Goal: Task Accomplishment & Management: Complete application form

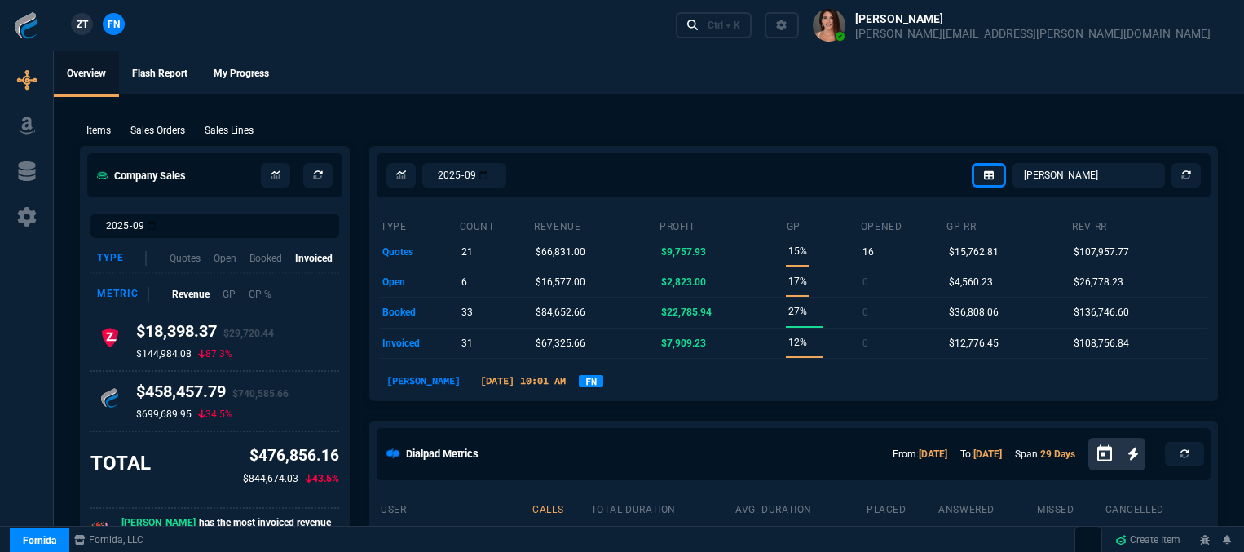
select select "12: [PERSON_NAME]"
click at [160, 132] on p "Sales Orders" at bounding box center [157, 130] width 55 height 15
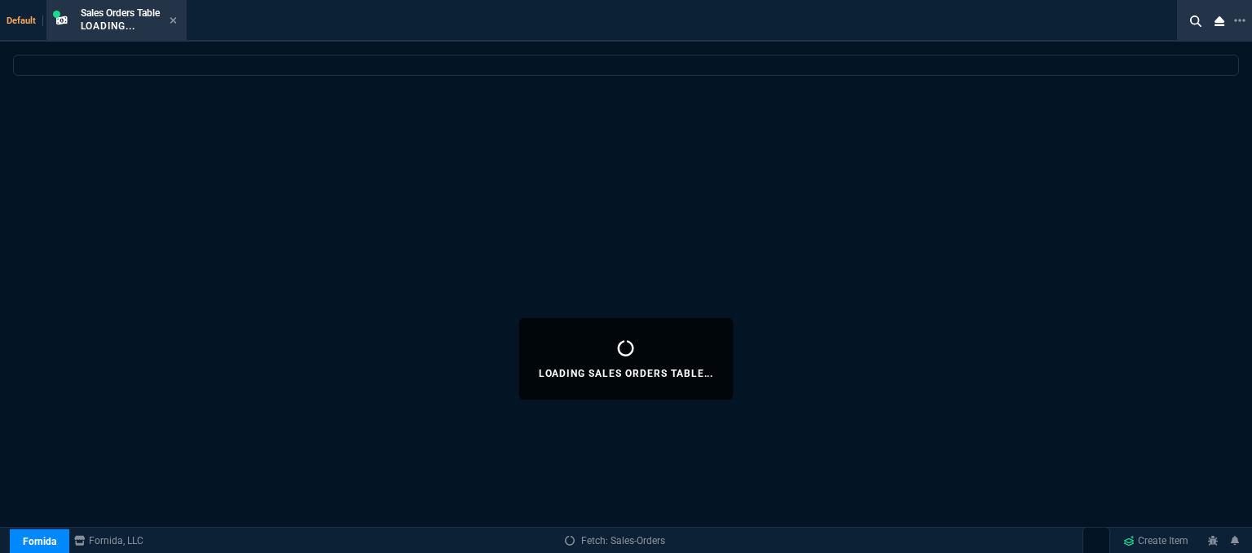
select select
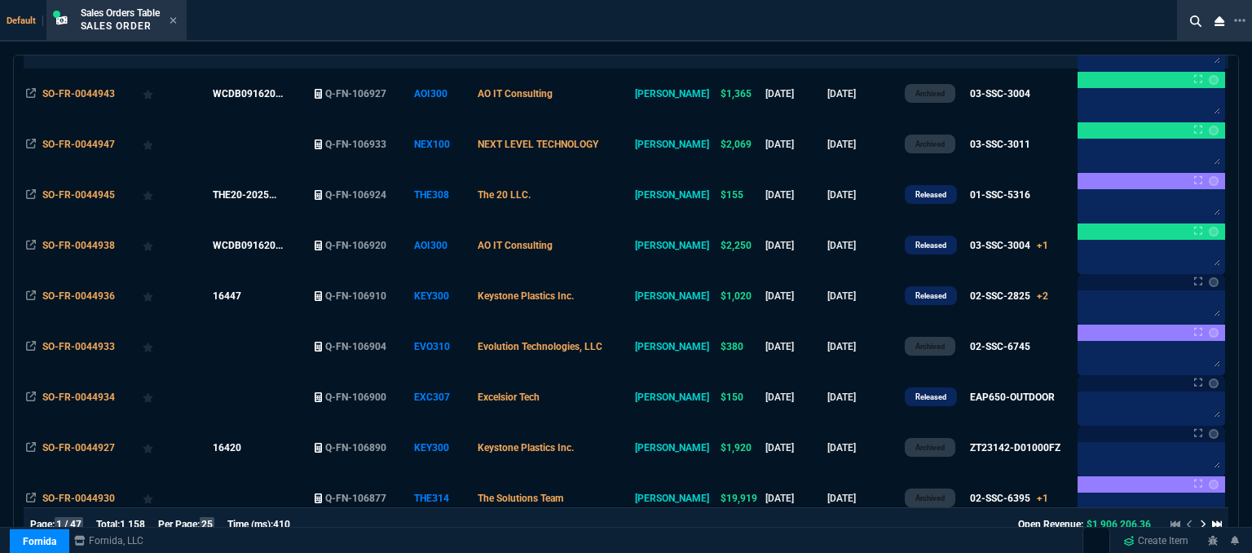
scroll to position [245, 0]
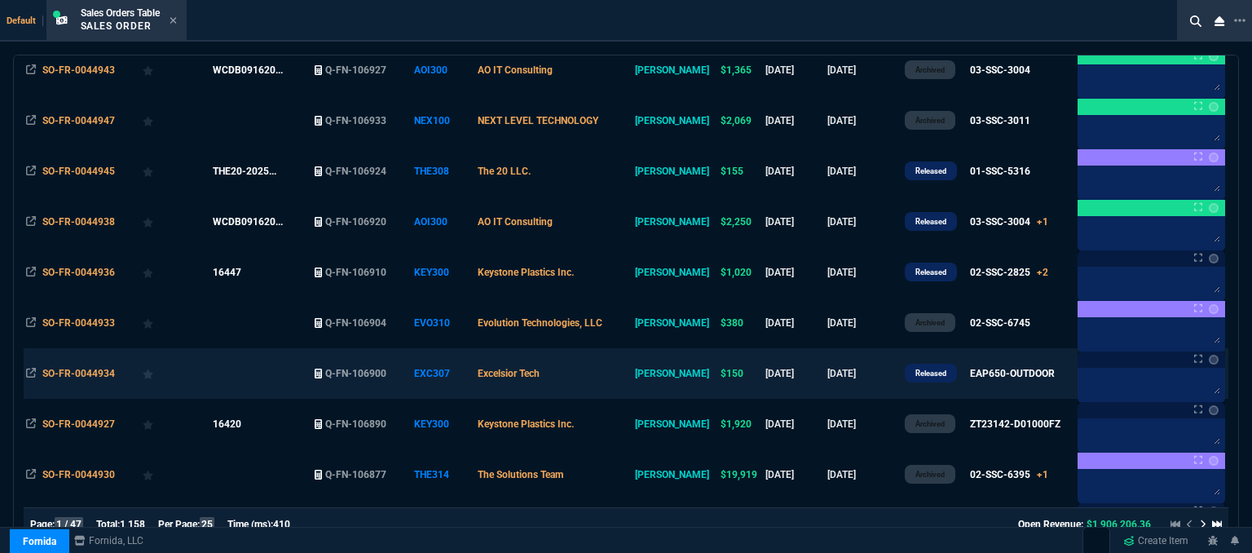
click at [632, 382] on td "Excelsior Tech" at bounding box center [553, 373] width 157 height 51
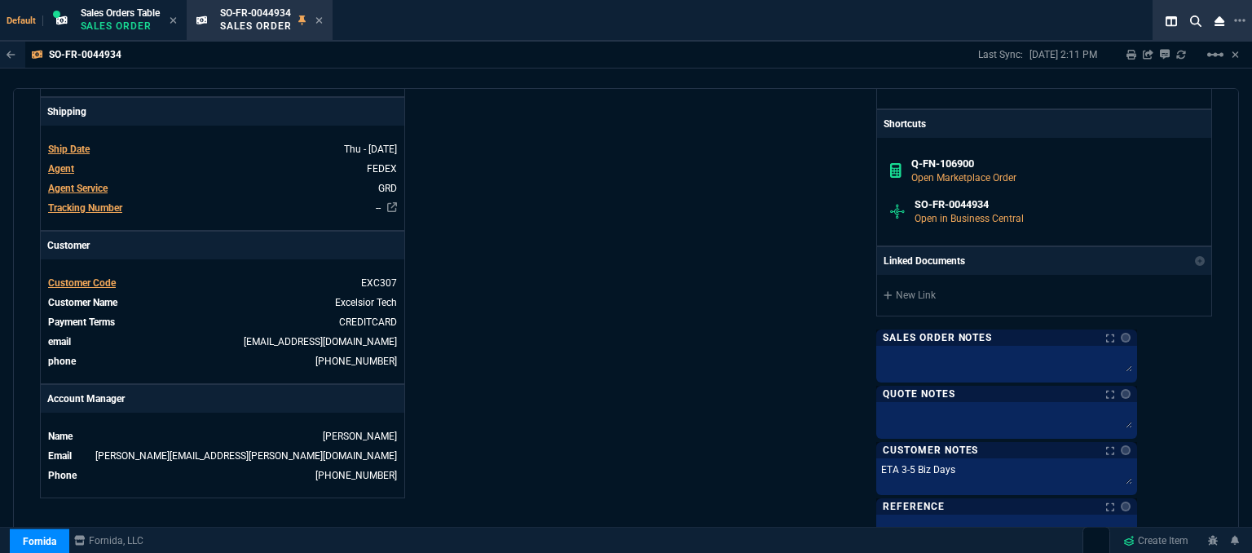
scroll to position [750, 0]
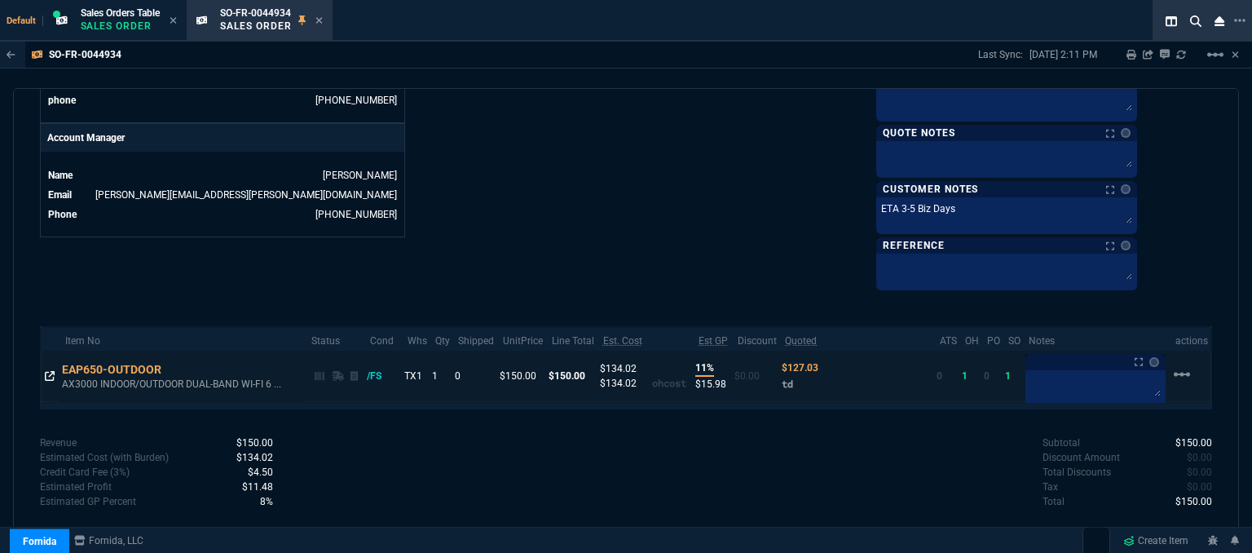
click at [48, 372] on icon at bounding box center [50, 376] width 10 height 10
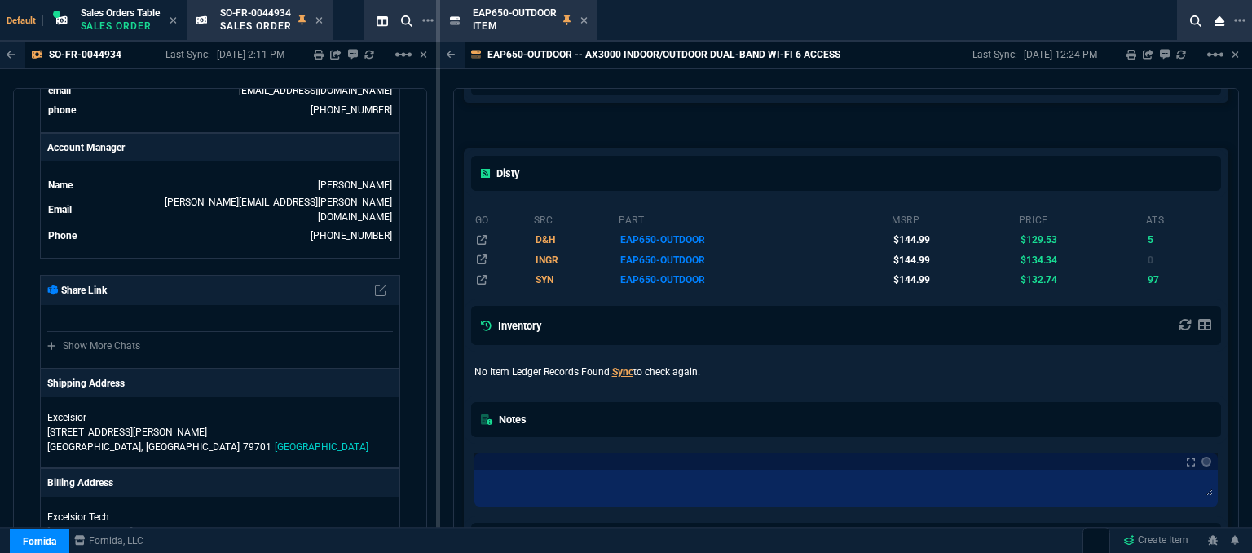
scroll to position [415, 0]
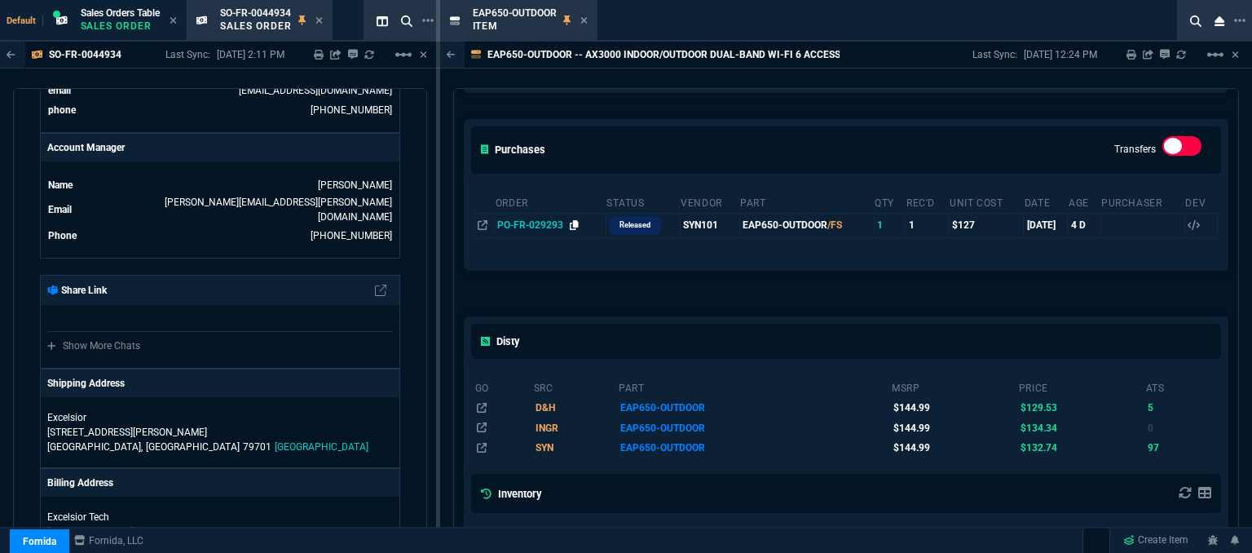
click at [571, 220] on icon at bounding box center [574, 225] width 9 height 10
click at [588, 20] on div "EAP650-OUTDOOR Item" at bounding box center [518, 20] width 151 height 35
click at [585, 20] on icon at bounding box center [583, 20] width 7 height 10
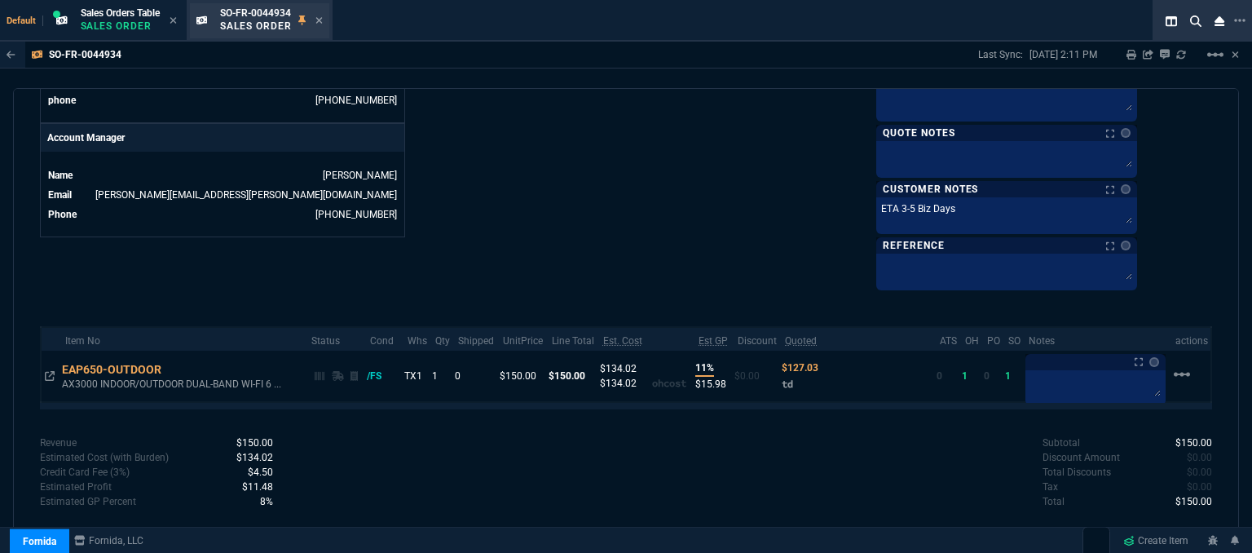
click at [326, 18] on div "SO-FR-0044934 Sales Order" at bounding box center [259, 20] width 139 height 35
click at [323, 18] on icon at bounding box center [318, 20] width 7 height 10
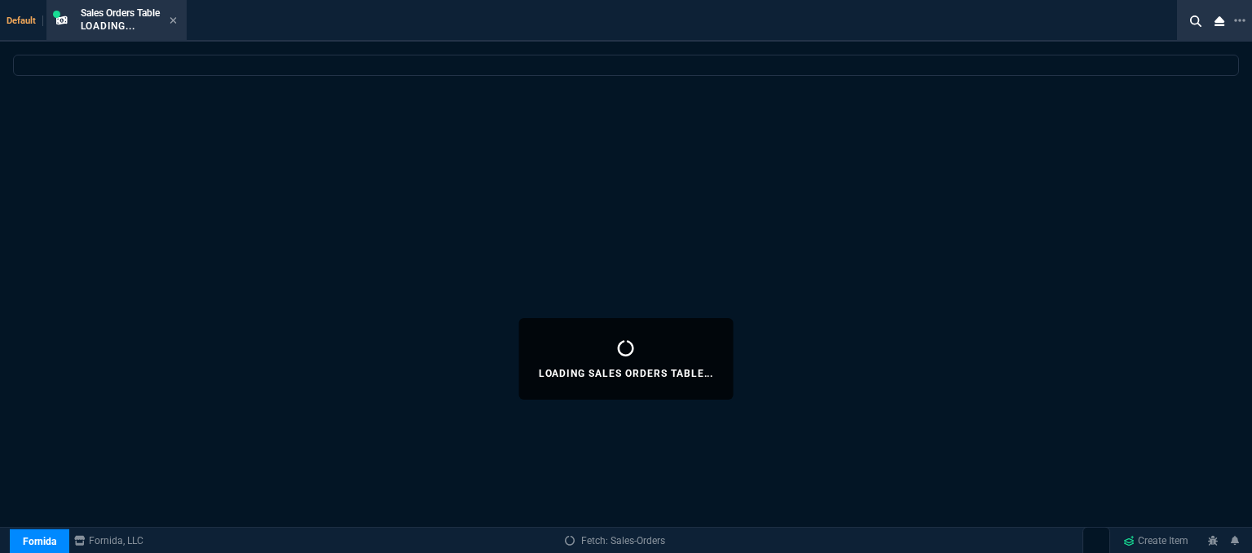
select select
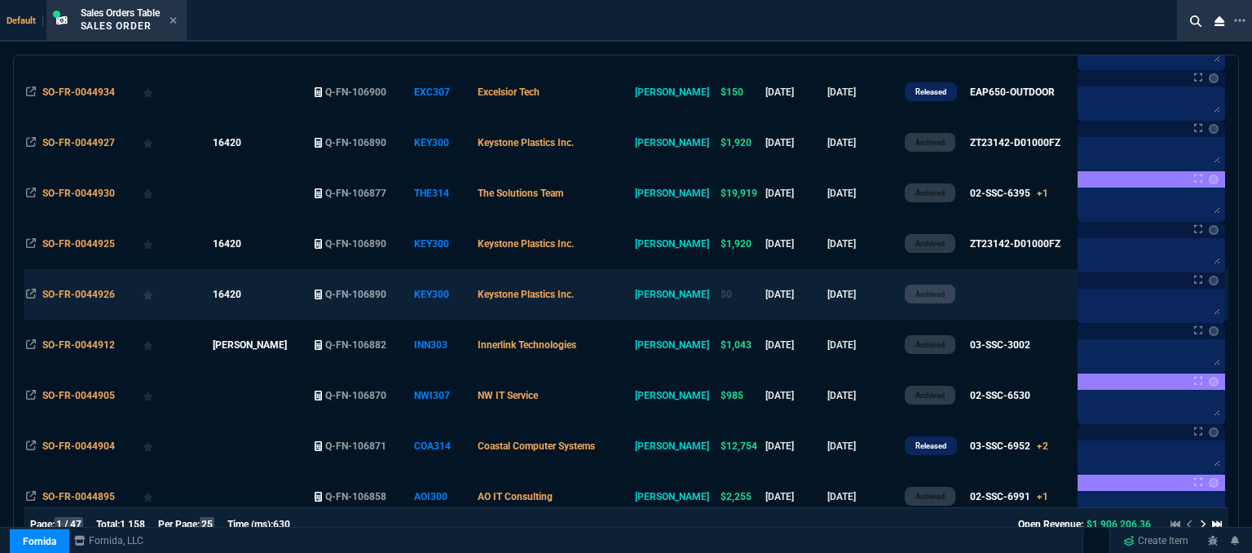
scroll to position [444, 0]
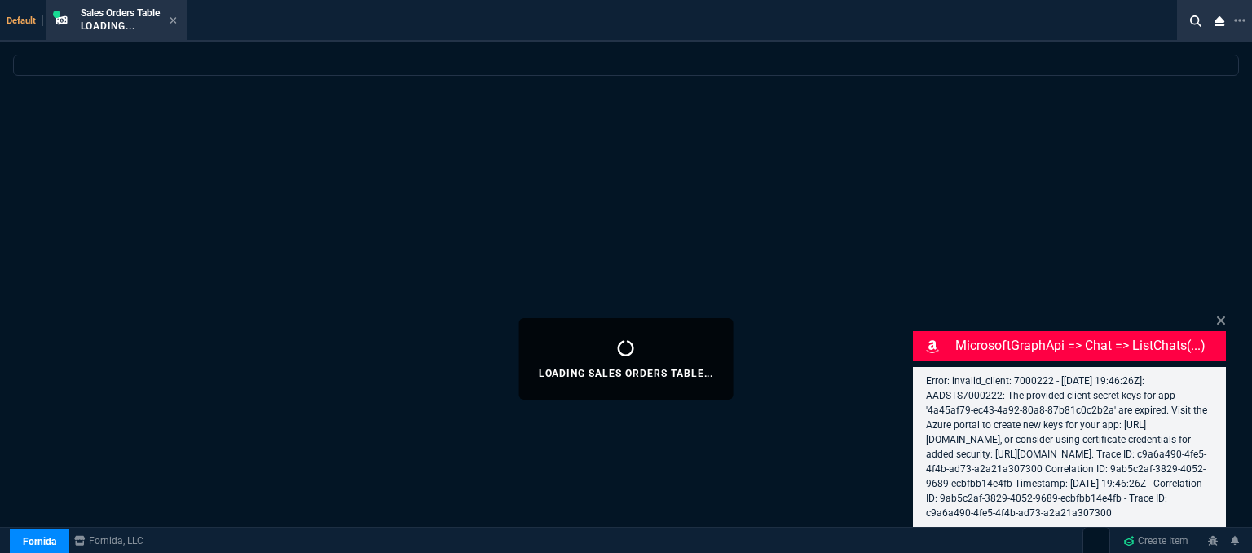
select select "12: [PERSON_NAME]"
select select
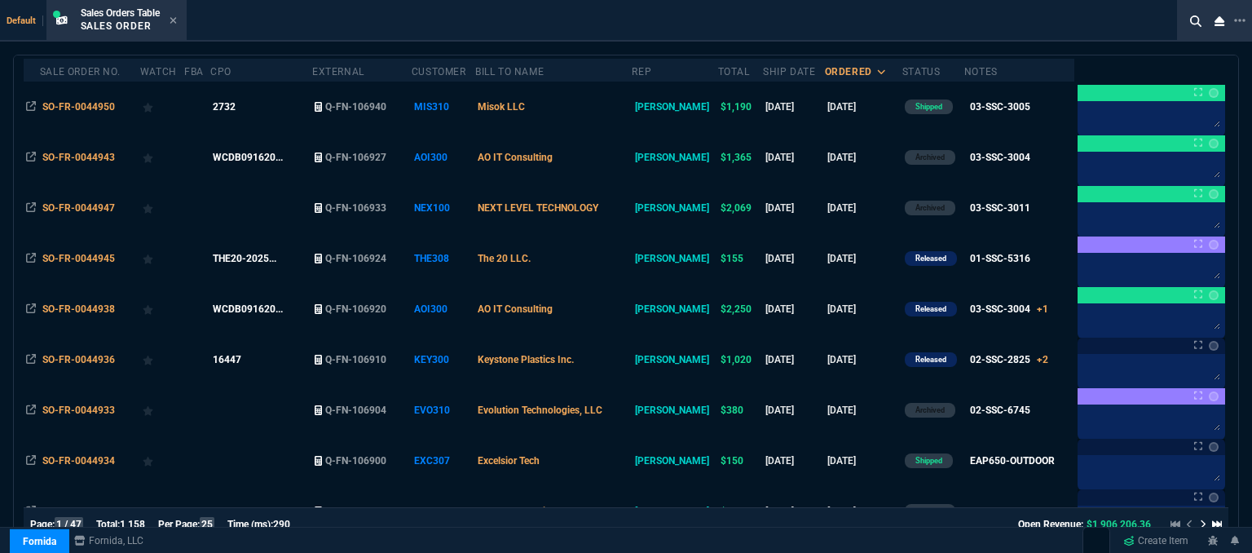
scroll to position [118, 0]
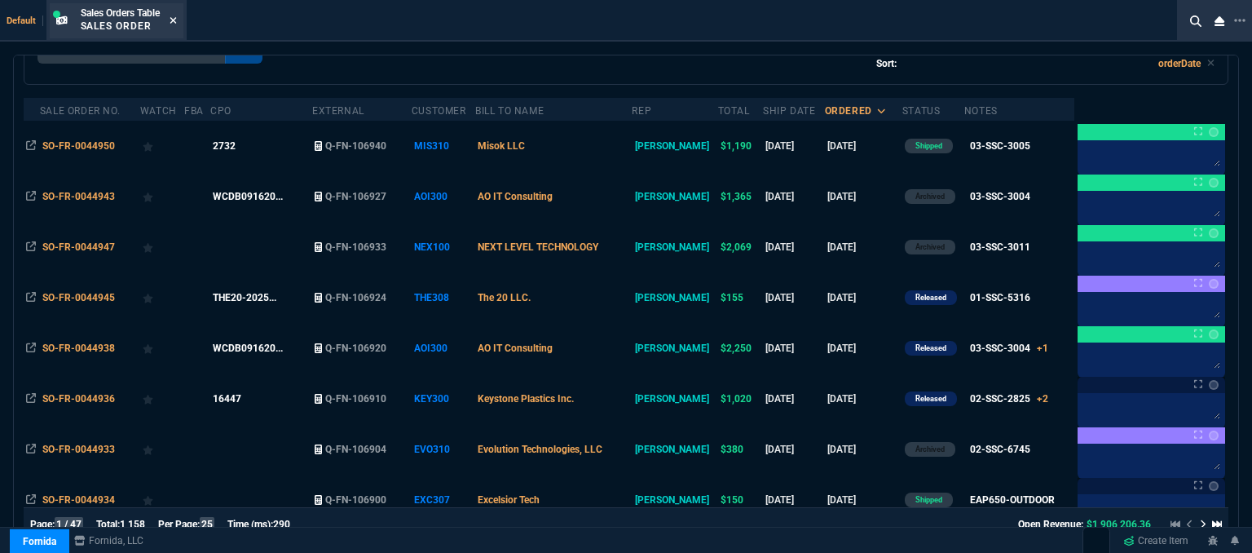
click at [177, 17] on icon at bounding box center [173, 20] width 7 height 10
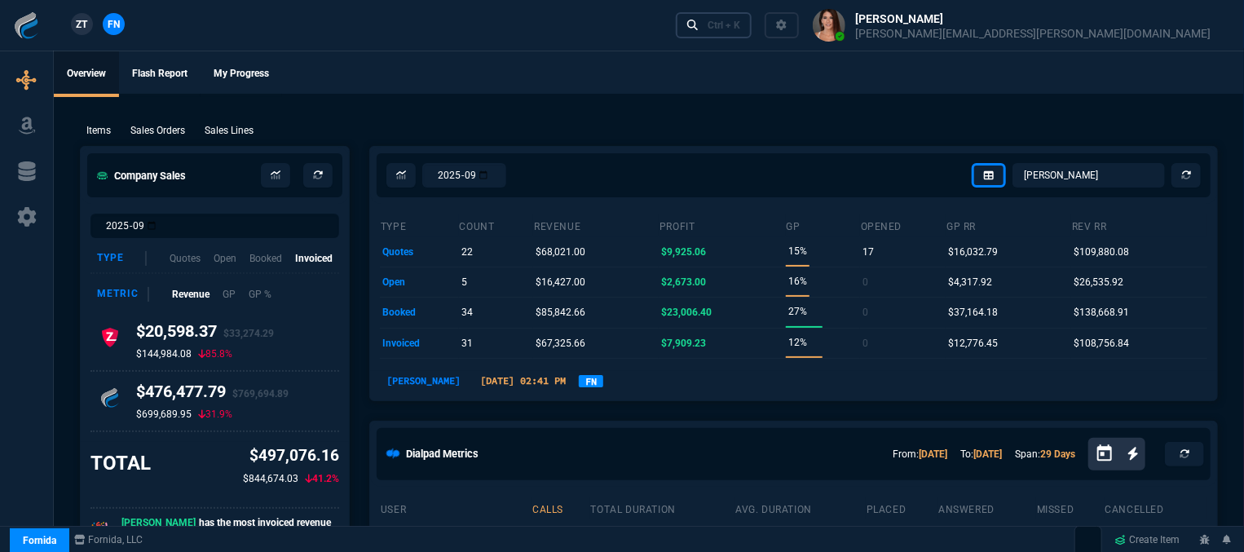
click at [740, 29] on div "Ctrl + K" at bounding box center [724, 25] width 33 height 13
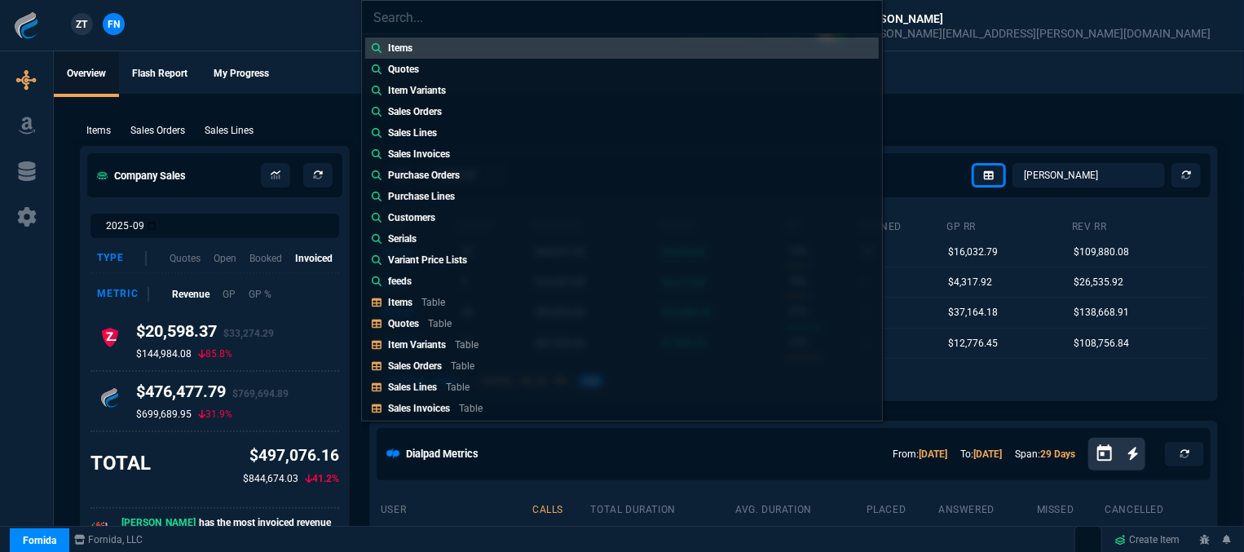
click at [955, 94] on div "Items Quotes Item Variants Sales Orders Sales Lines Sales Invoices Purchase Ord…" at bounding box center [622, 276] width 1244 height 552
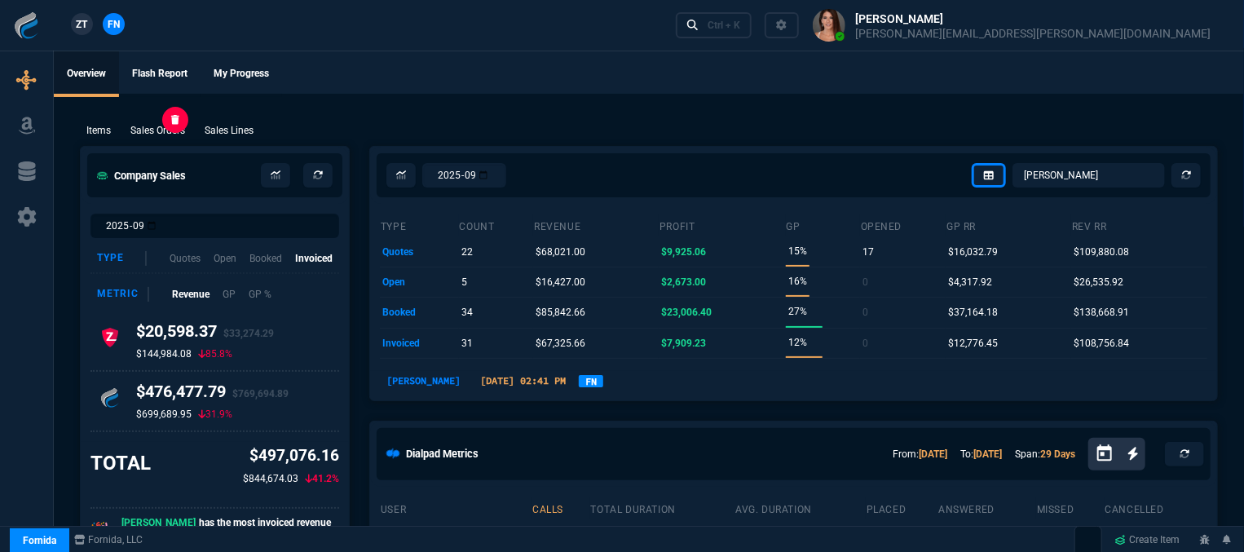
click at [165, 131] on p "Sales Orders" at bounding box center [157, 130] width 55 height 15
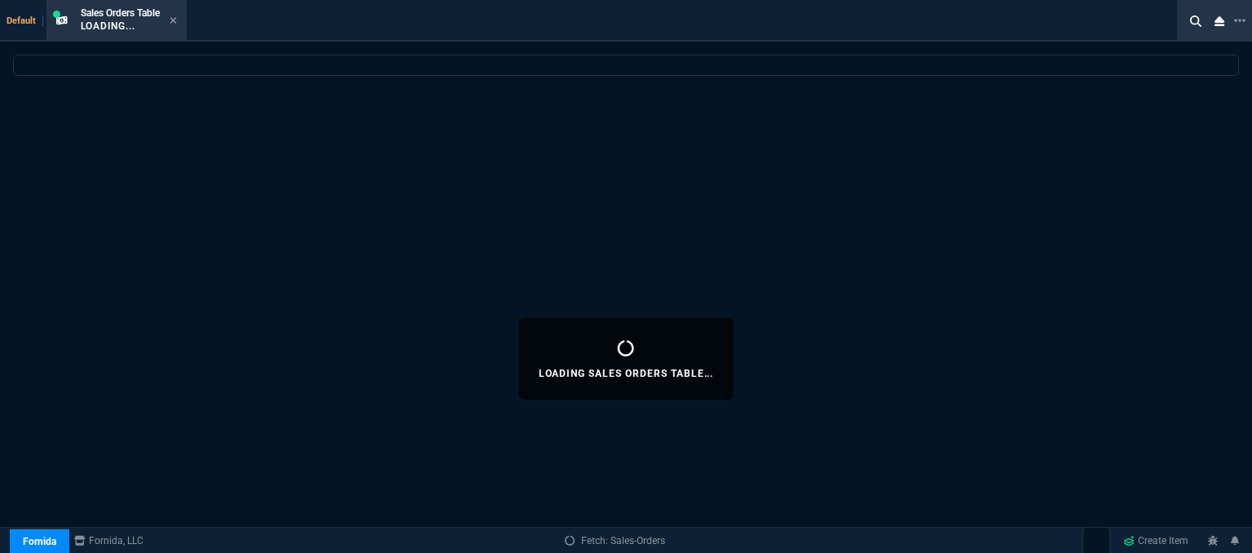
select select
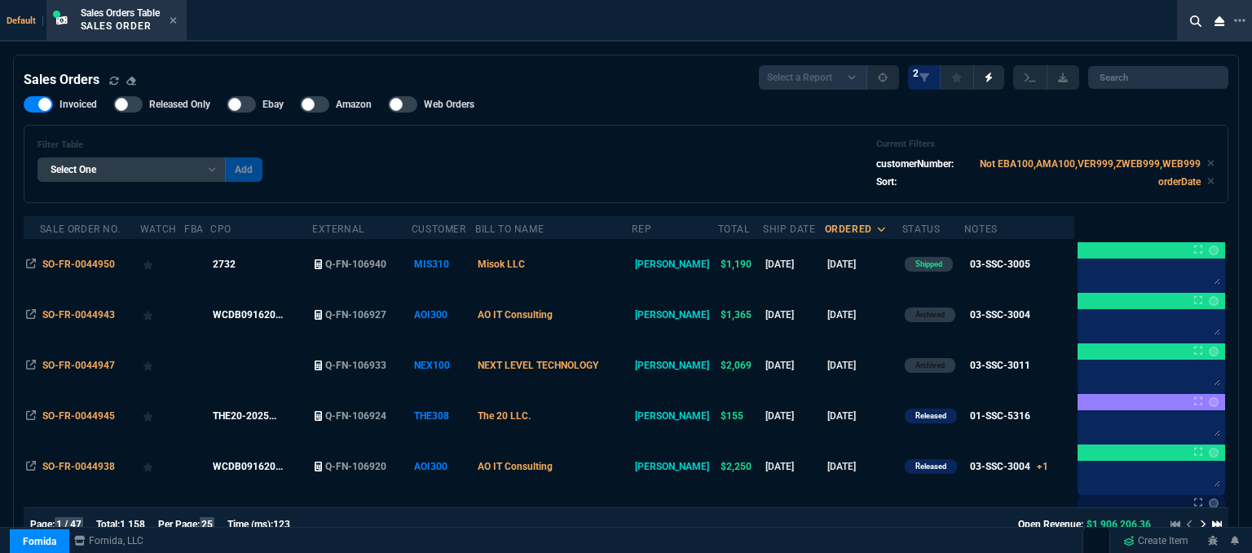
scroll to position [245, 0]
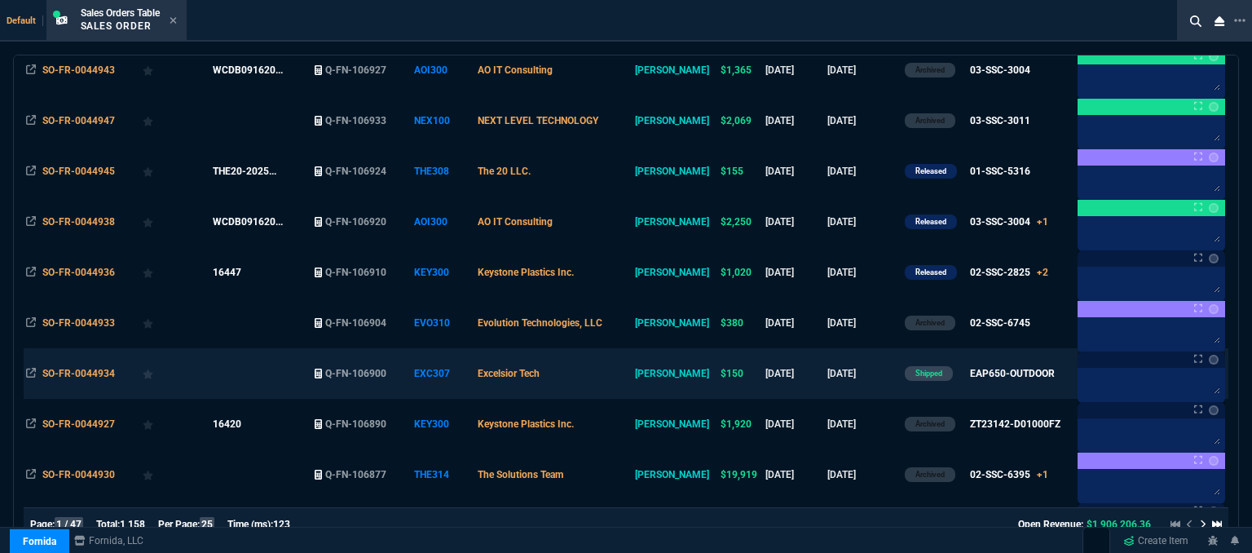
click at [632, 373] on td "Excelsior Tech" at bounding box center [553, 373] width 157 height 51
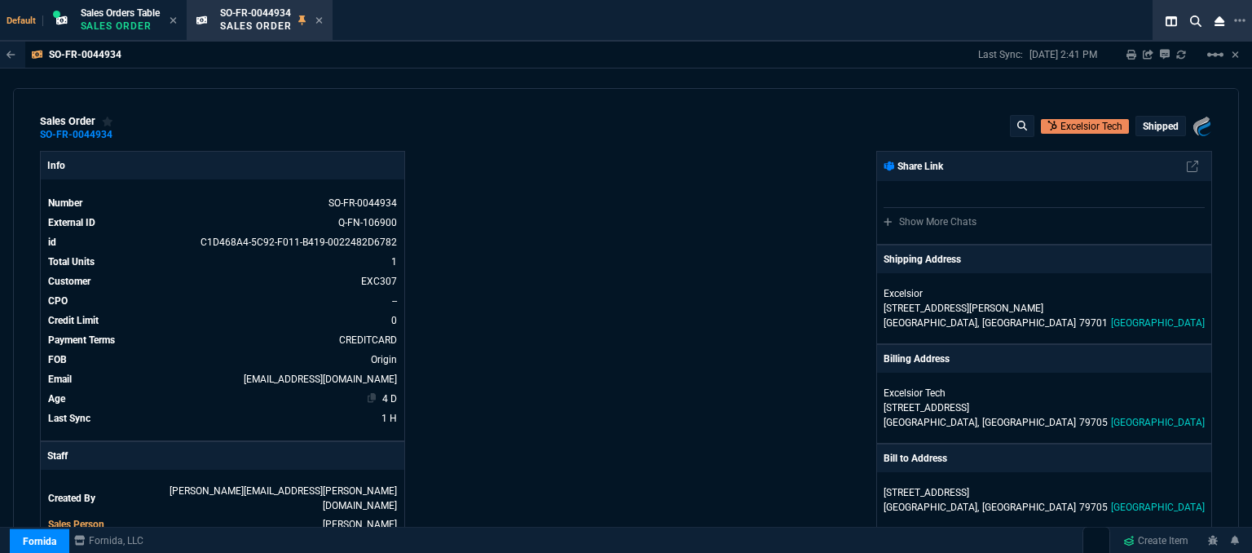
scroll to position [326, 0]
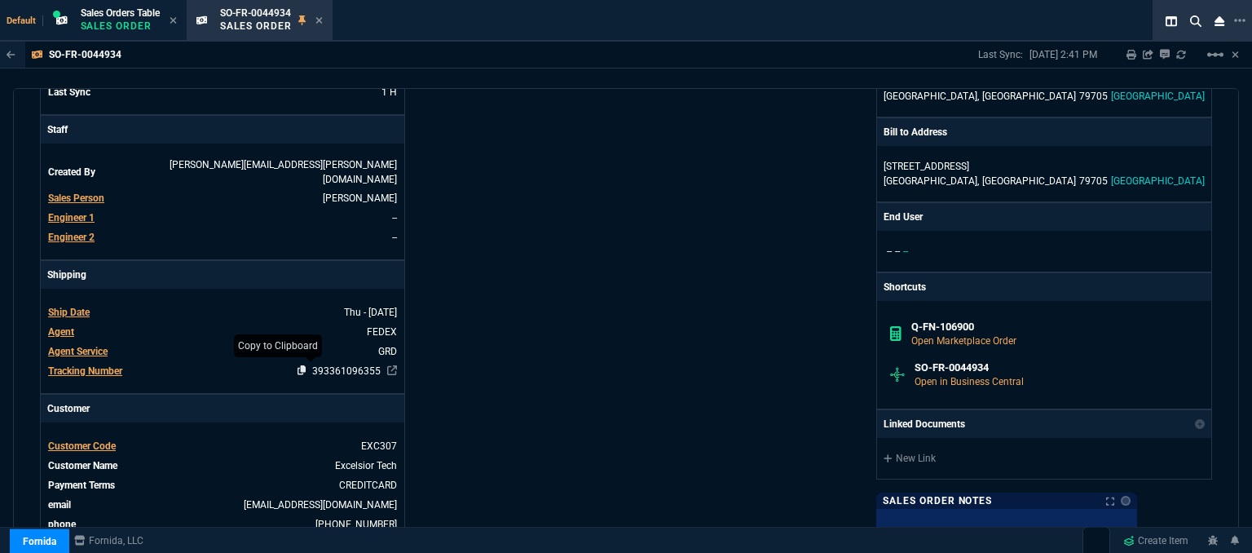
click at [299, 365] on icon at bounding box center [302, 370] width 9 height 10
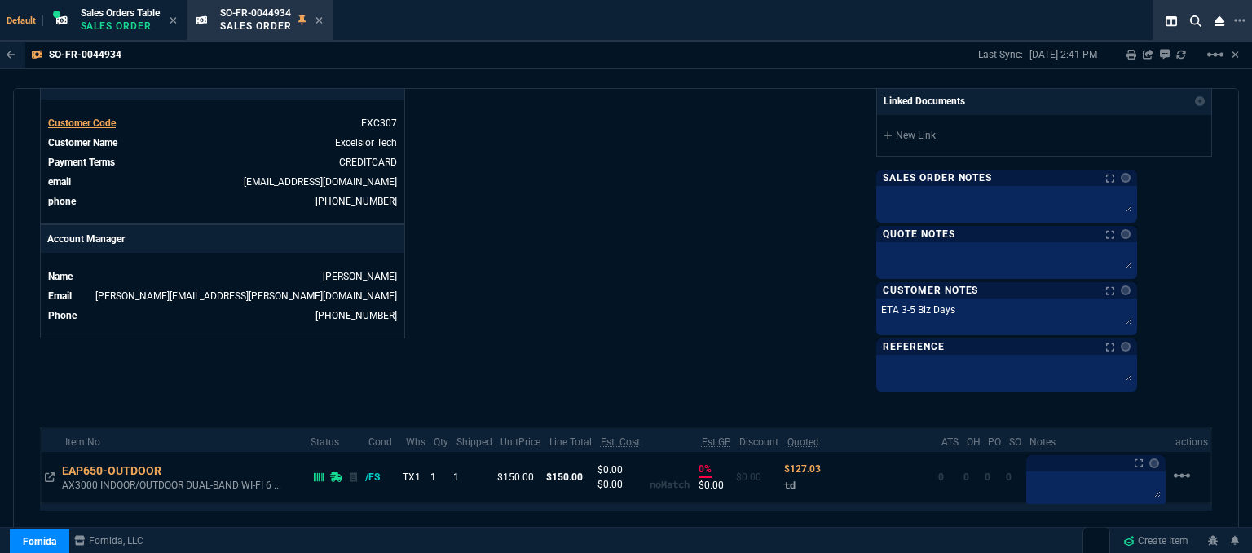
scroll to position [424, 0]
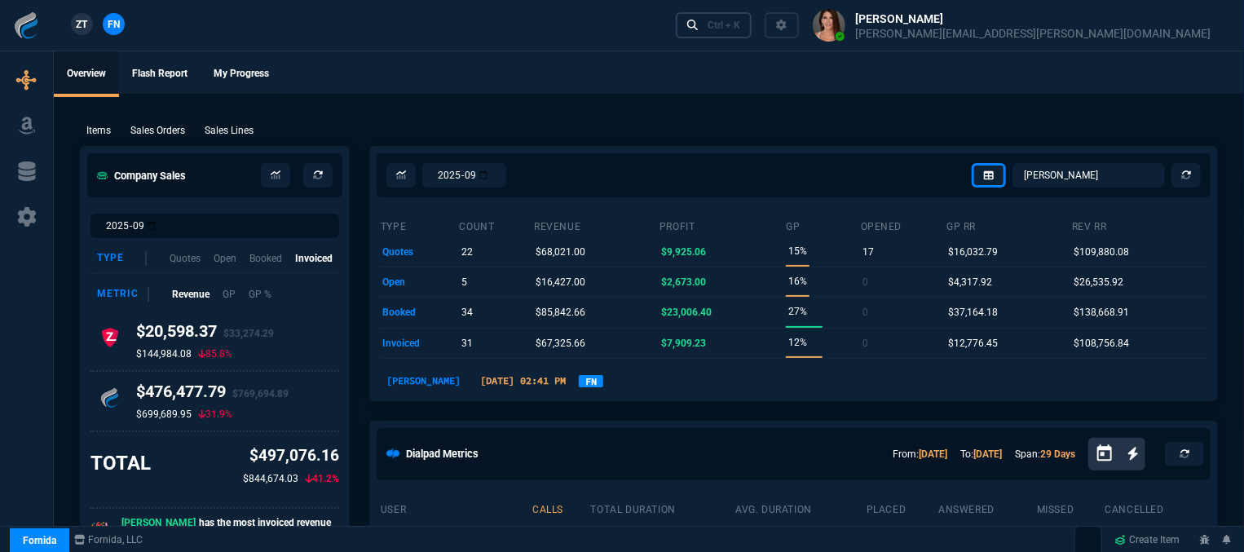
click at [740, 30] on div "Ctrl + K" at bounding box center [724, 25] width 33 height 13
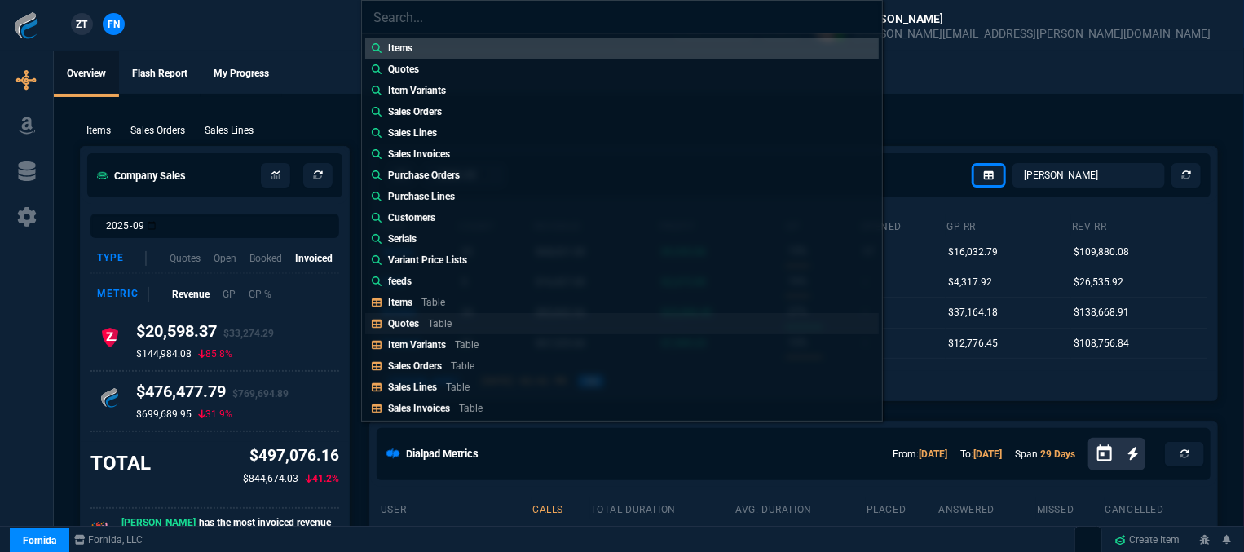
click at [488, 329] on link "Quotes Table" at bounding box center [622, 323] width 514 height 21
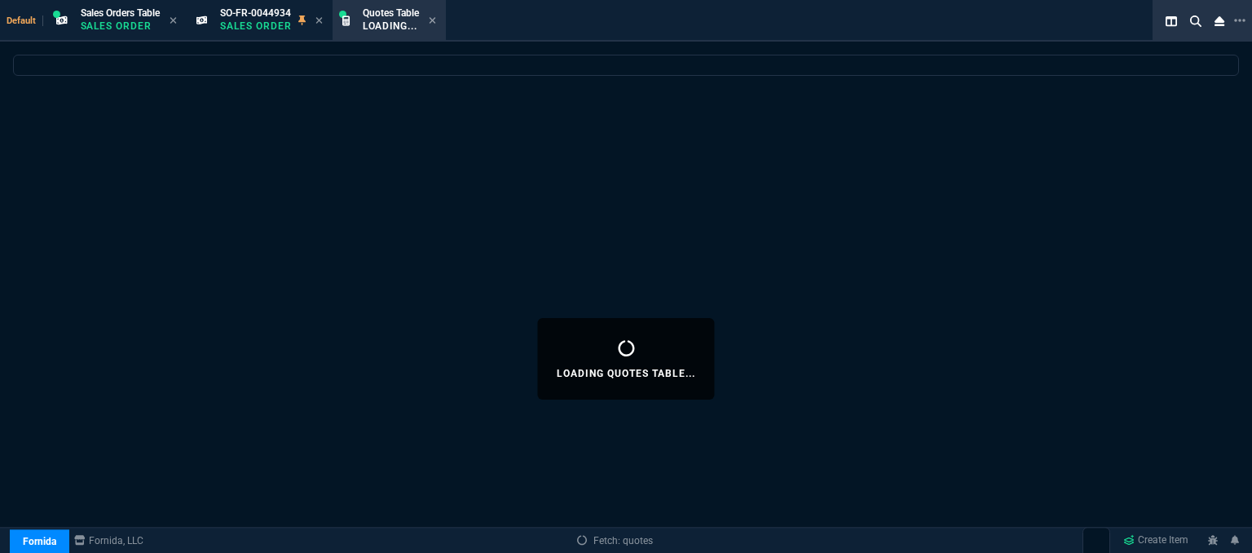
select select
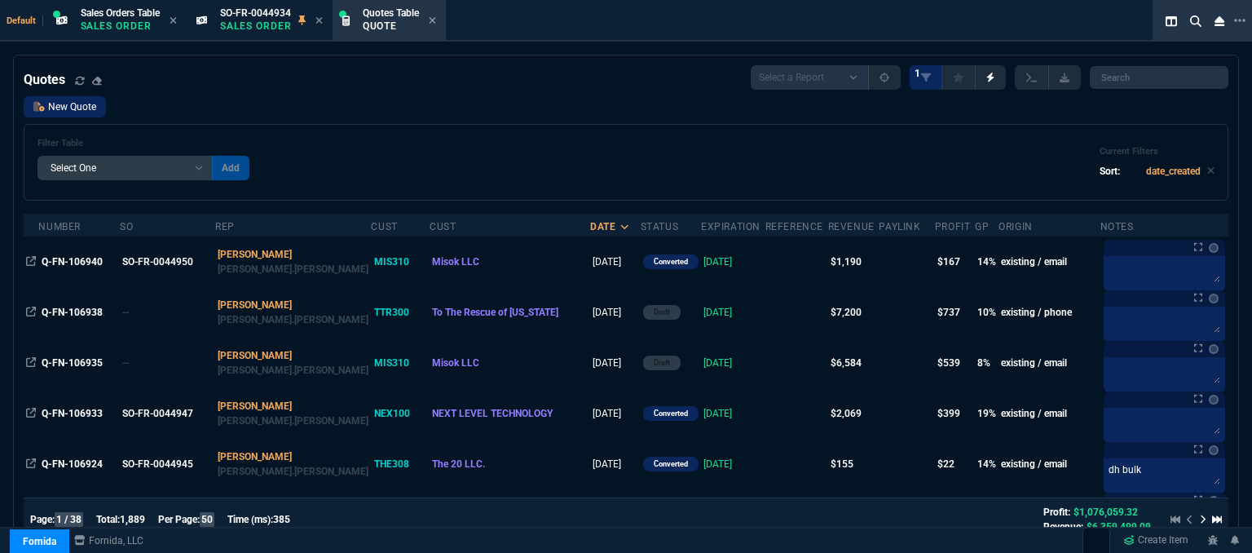
click at [95, 113] on link "New Quote" at bounding box center [65, 106] width 82 height 21
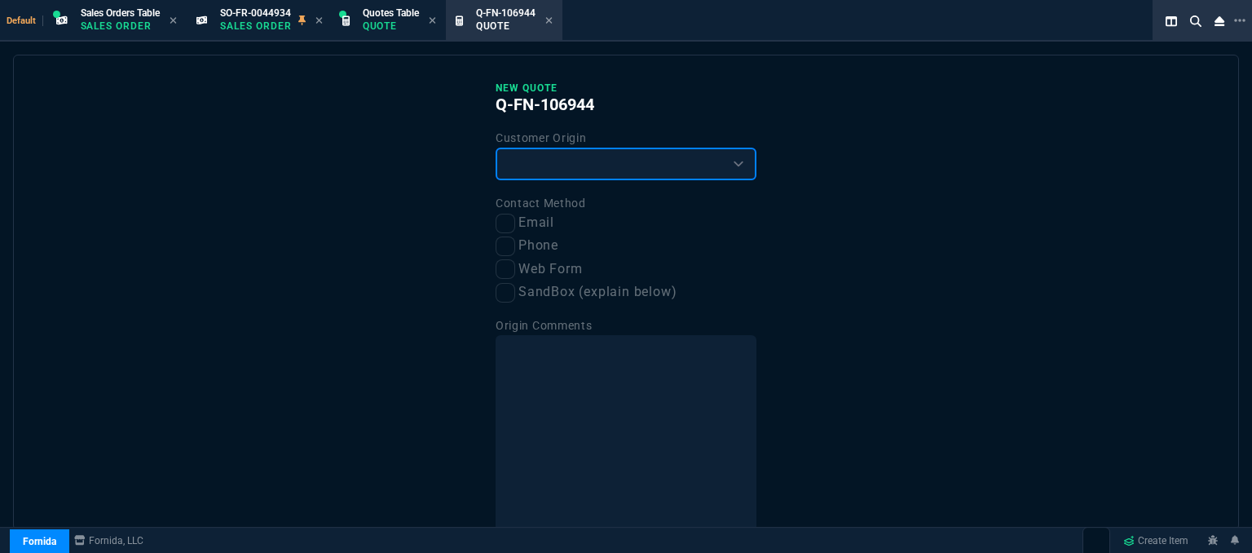
click at [593, 170] on select "Existing Customer Amazon Lead (first order) Website Lead (first order) Called (…" at bounding box center [626, 164] width 261 height 33
select select "existing"
click at [496, 148] on select "Existing Customer Amazon Lead (first order) Website Lead (first order) Called (…" at bounding box center [626, 164] width 261 height 33
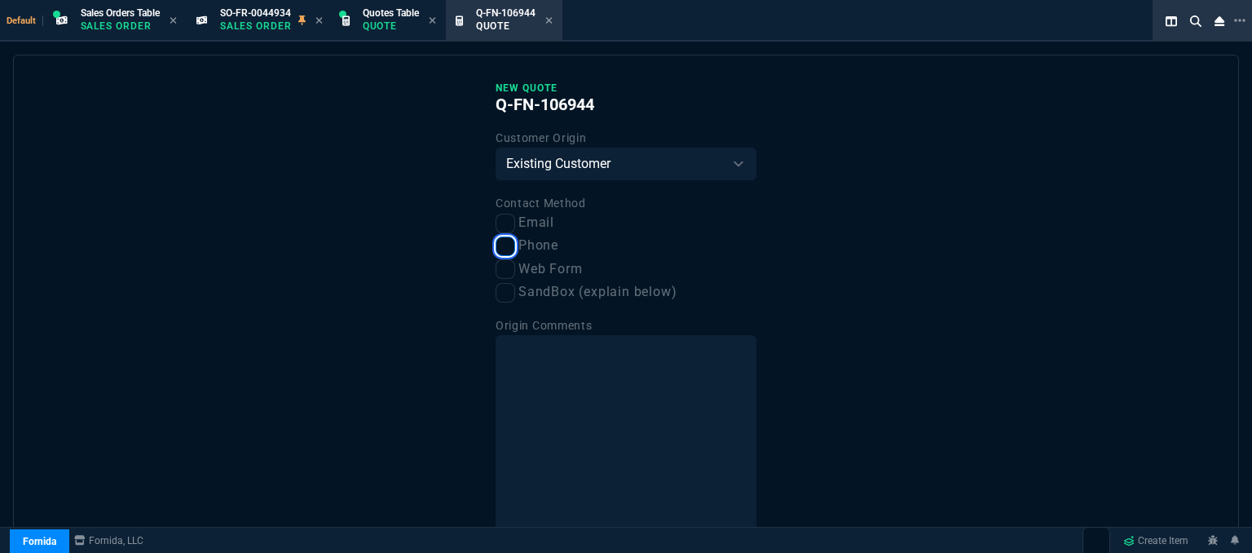
click at [503, 254] on input "Phone" at bounding box center [506, 246] width 20 height 20
checkbox input "true"
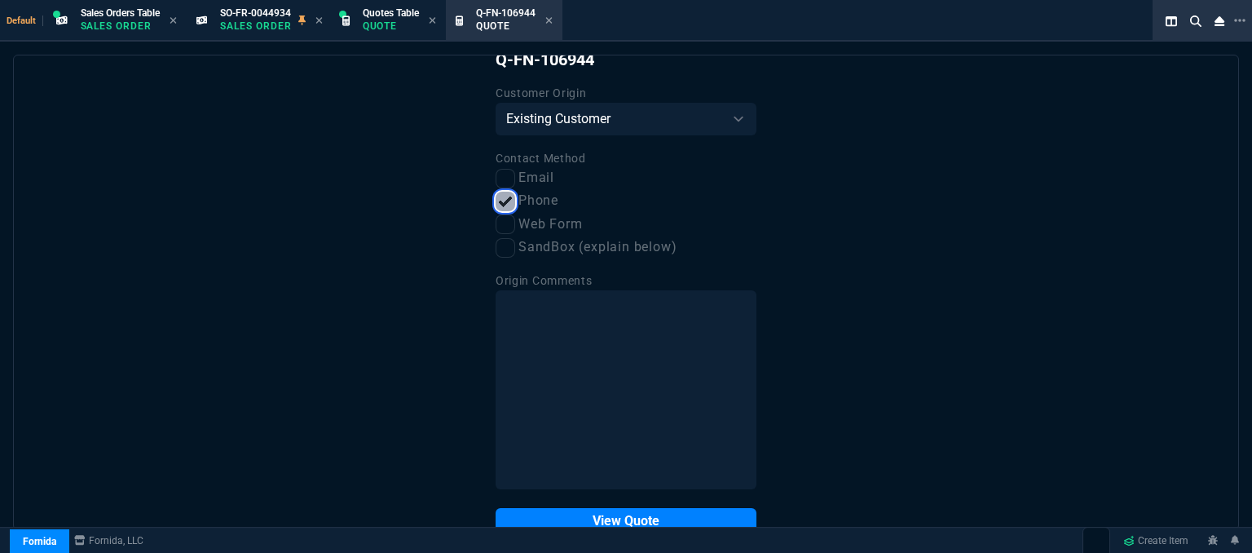
scroll to position [82, 0]
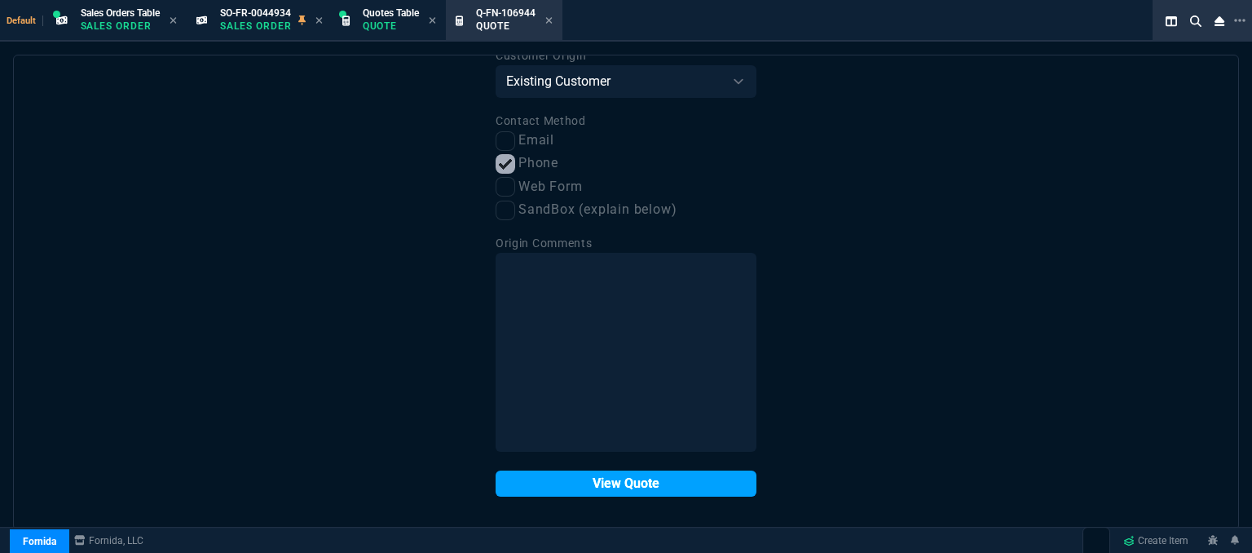
click at [594, 496] on button "View Quote" at bounding box center [626, 483] width 261 height 26
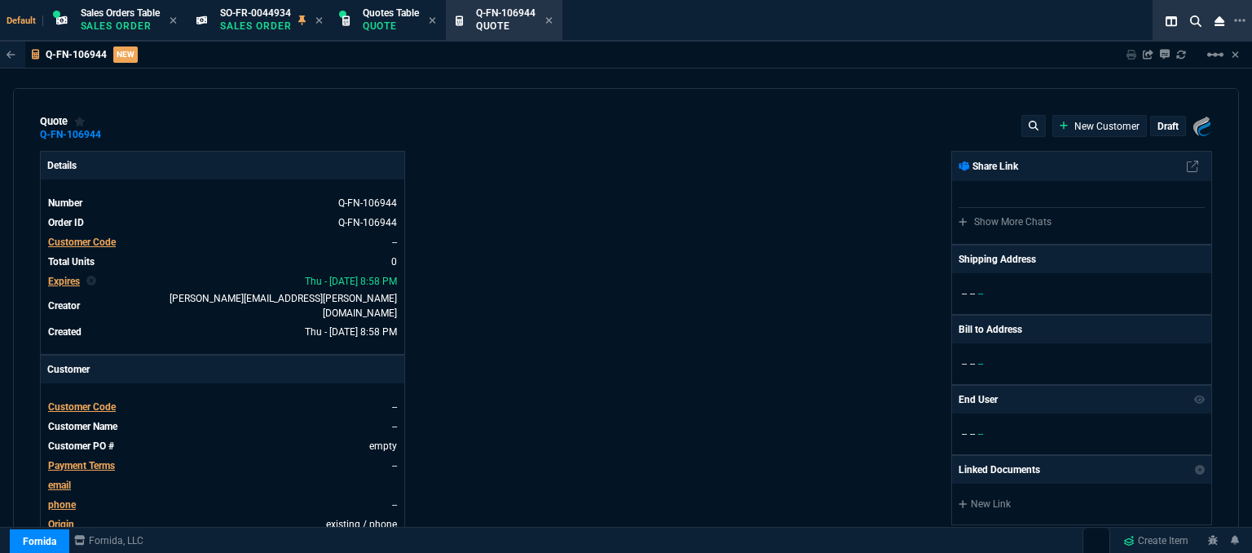
click at [98, 401] on span "Customer Code" at bounding box center [82, 406] width 68 height 11
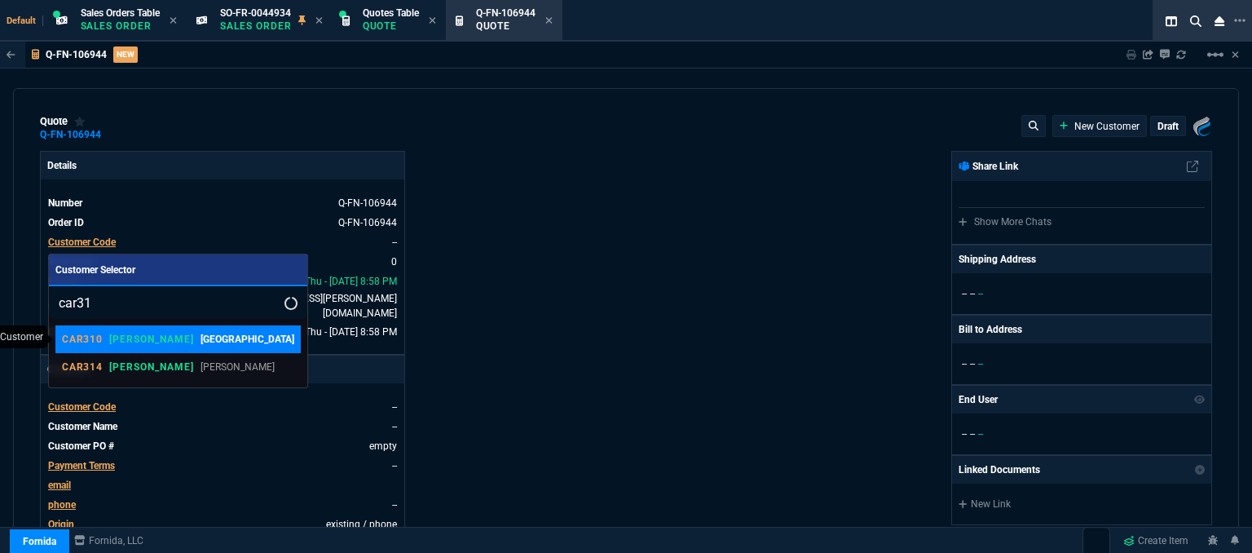
type input "car31"
click at [201, 343] on p "Carneys Business Technology Center" at bounding box center [248, 339] width 94 height 15
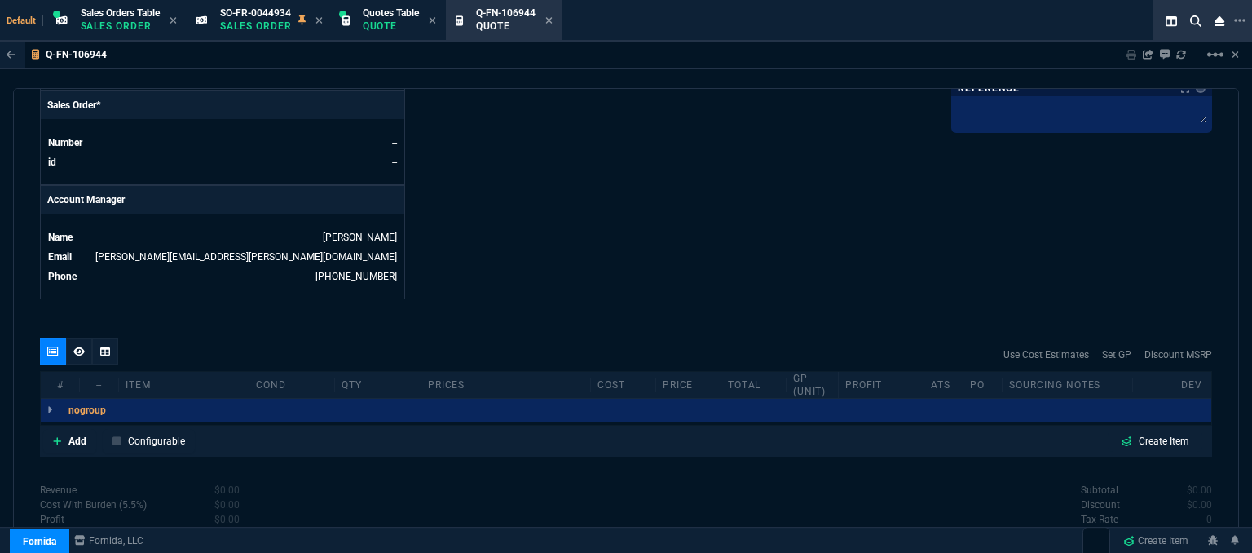
scroll to position [781, 0]
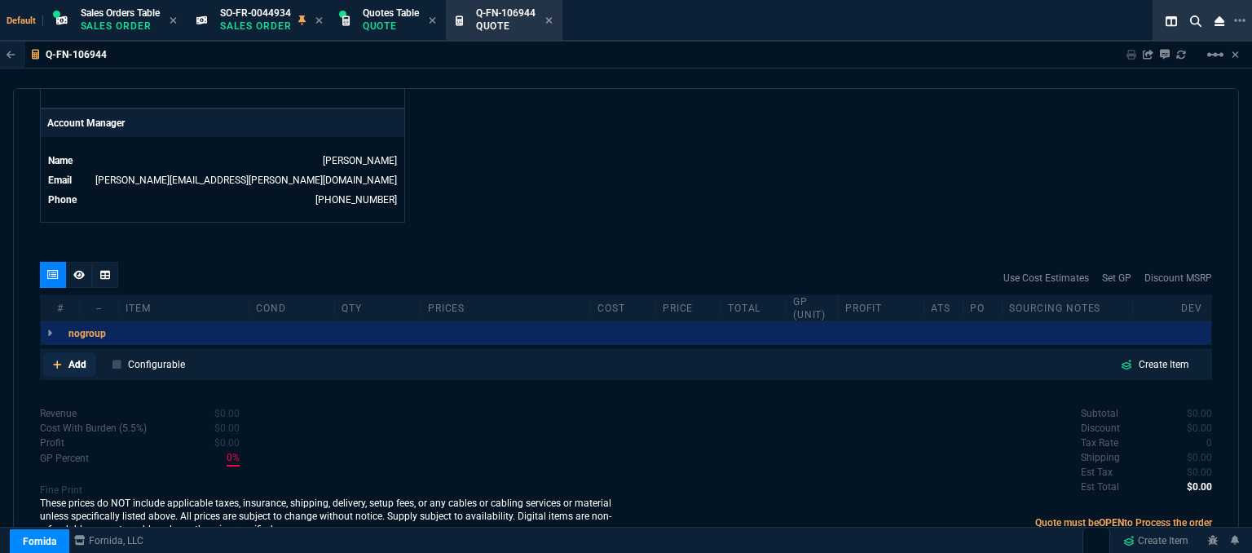
click at [51, 352] on link "Add" at bounding box center [69, 364] width 53 height 24
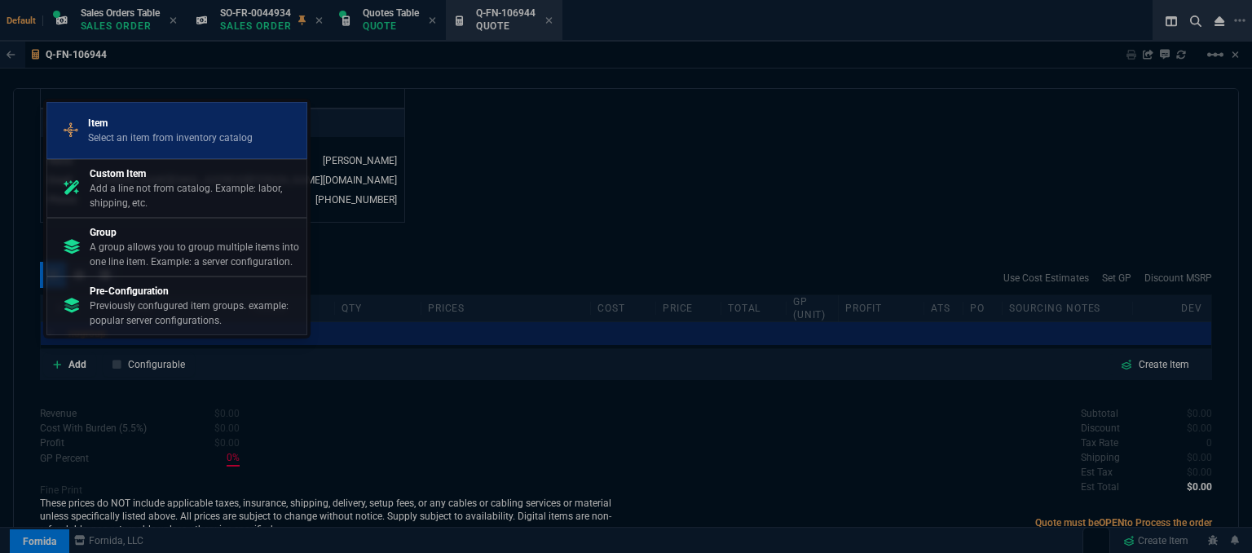
click at [180, 143] on p "Select an item from inventory catalog" at bounding box center [170, 137] width 165 height 15
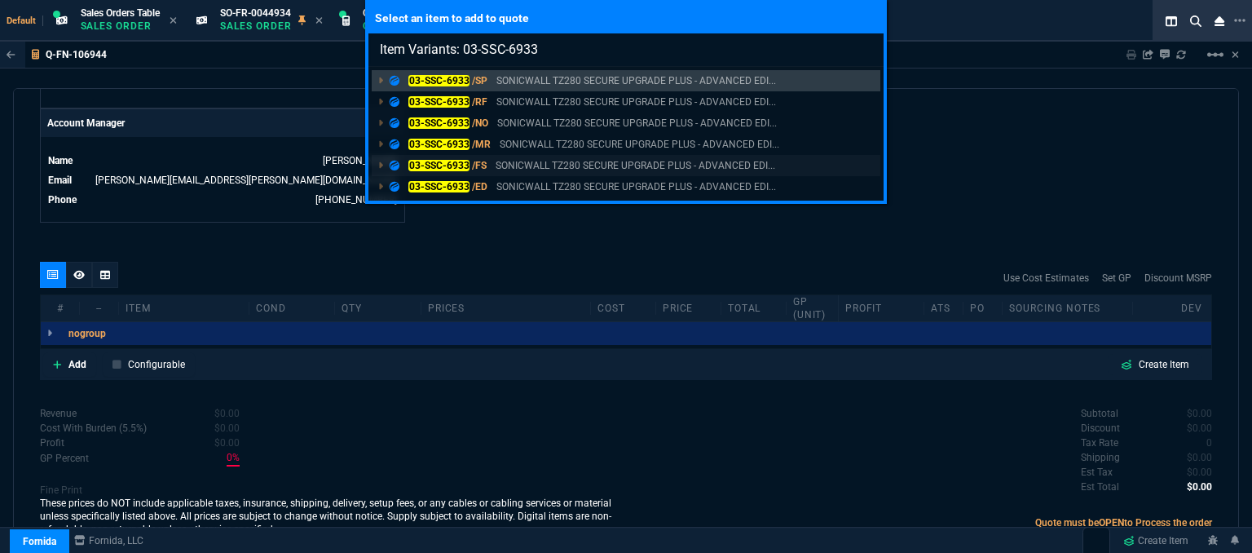
type input "Item Variants: 03-SSC-6933"
click at [596, 170] on p "SONICWALL TZ280 SECURE UPGRADE PLUS - ADVANCED EDI..." at bounding box center [636, 165] width 280 height 15
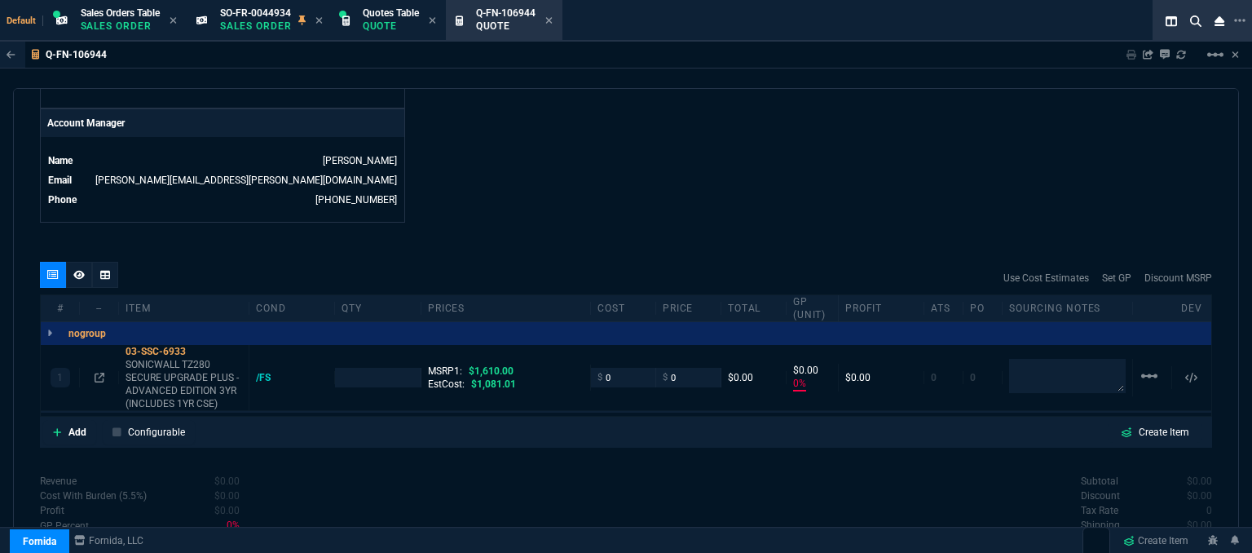
type input "0"
type input "100"
click at [101, 373] on icon at bounding box center [100, 378] width 10 height 10
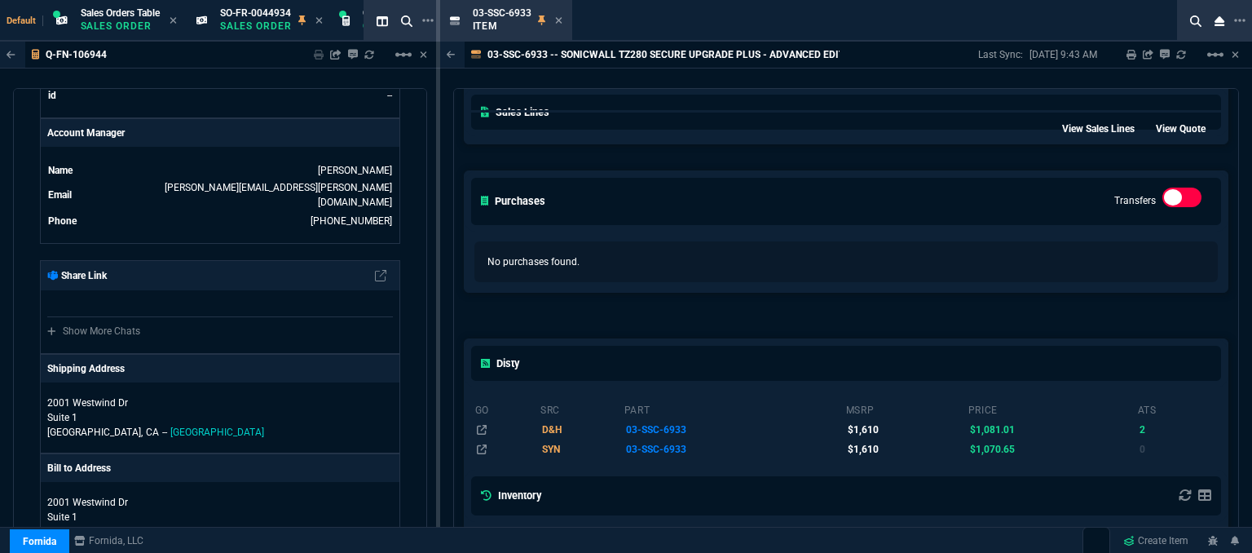
scroll to position [82, 0]
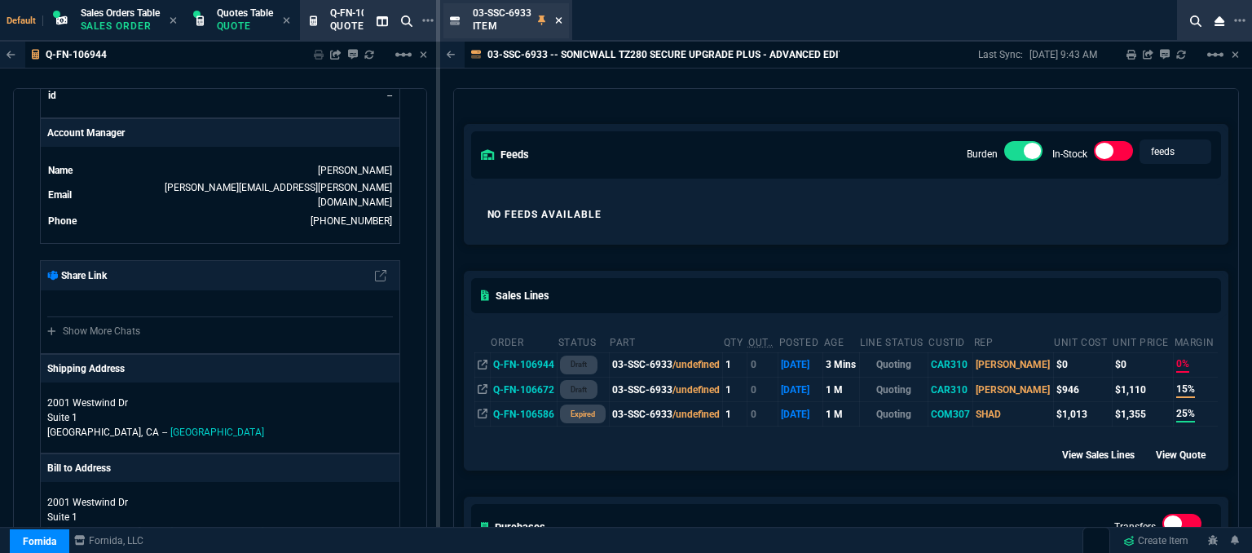
click at [555, 15] on nx-icon at bounding box center [558, 21] width 7 height 13
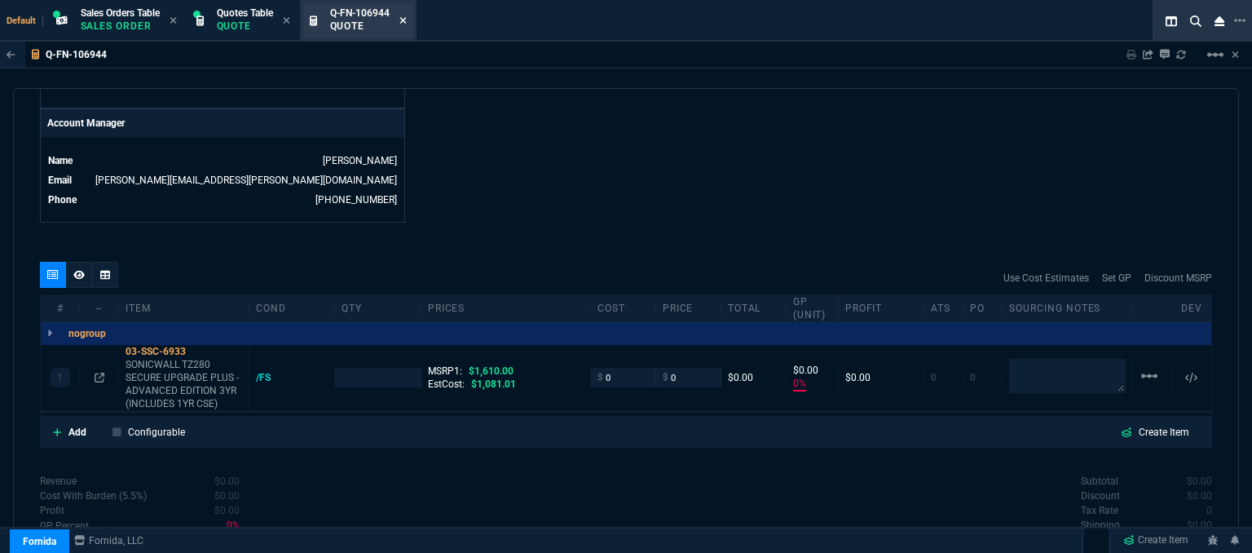
click at [406, 20] on icon at bounding box center [402, 20] width 7 height 7
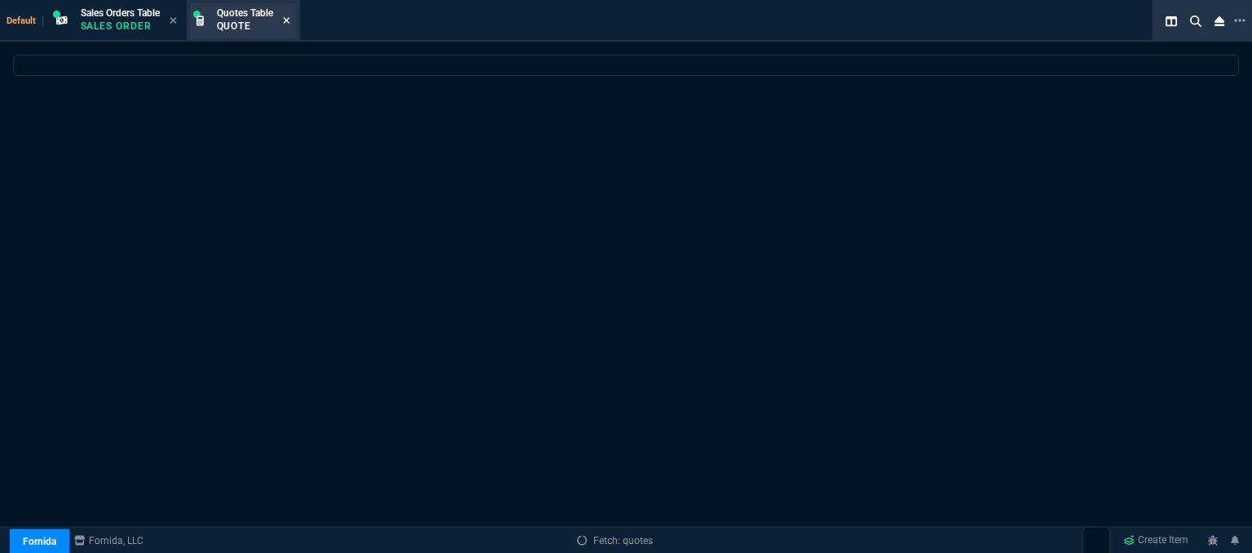
click at [289, 20] on icon at bounding box center [286, 20] width 7 height 7
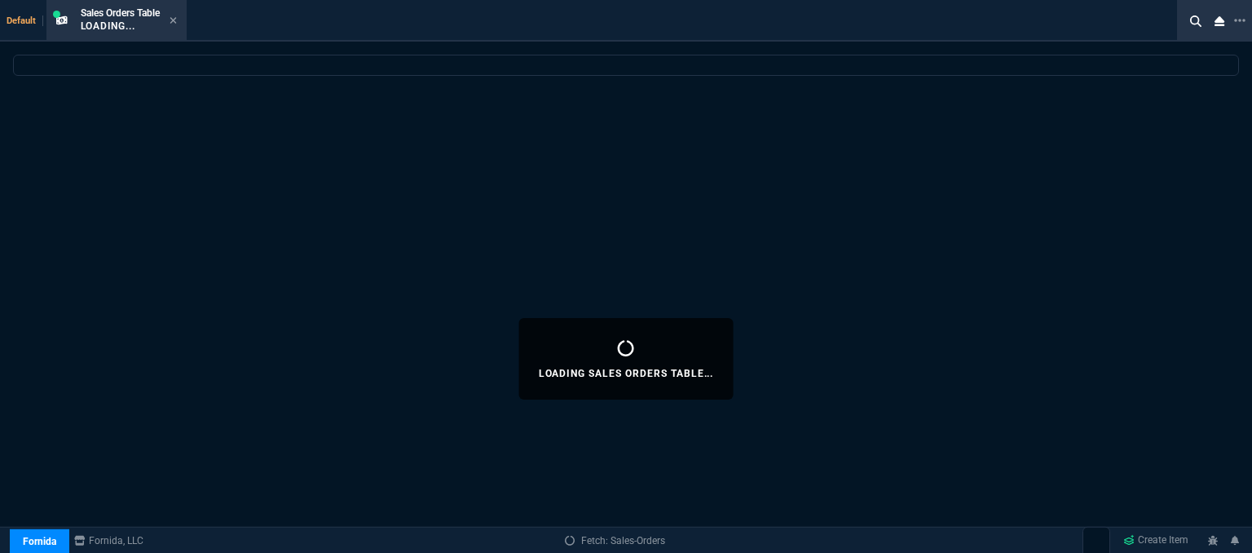
select select
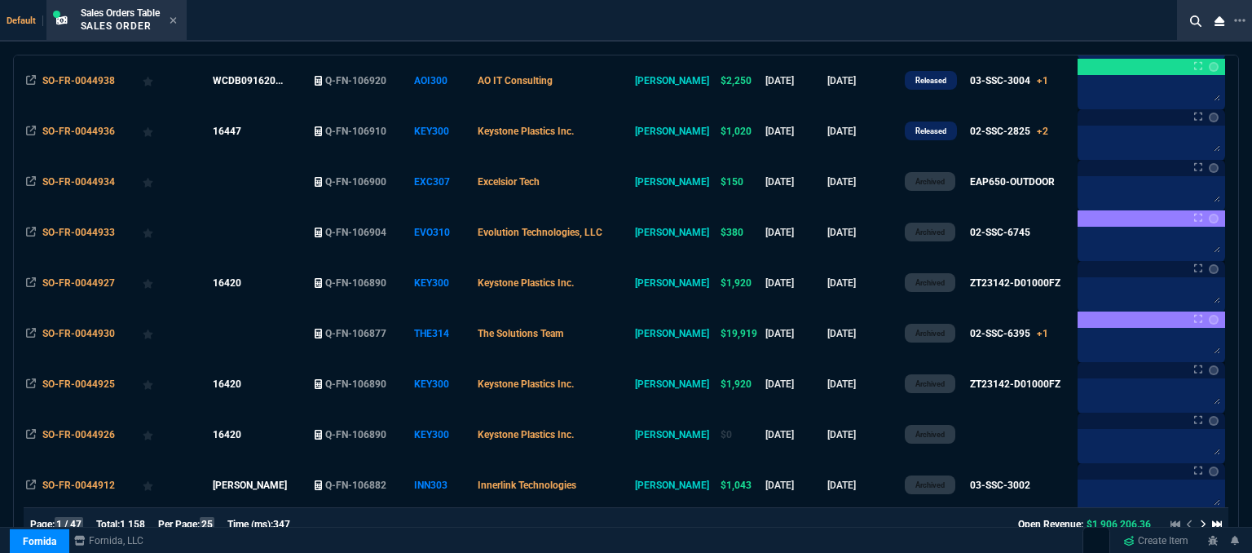
scroll to position [408, 0]
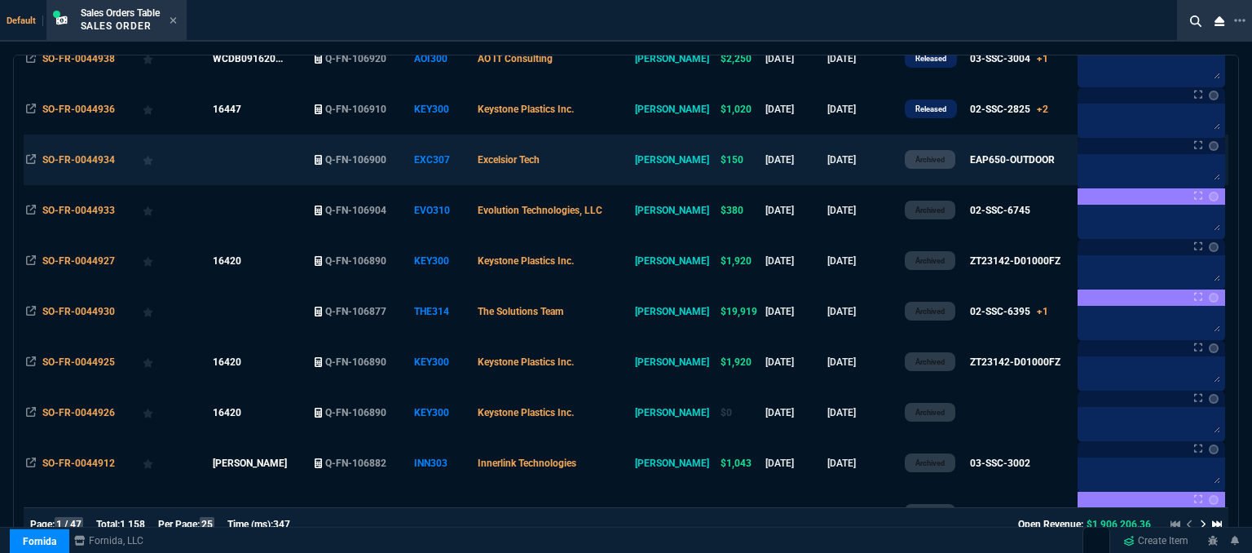
click at [624, 166] on td "Excelsior Tech" at bounding box center [553, 160] width 157 height 51
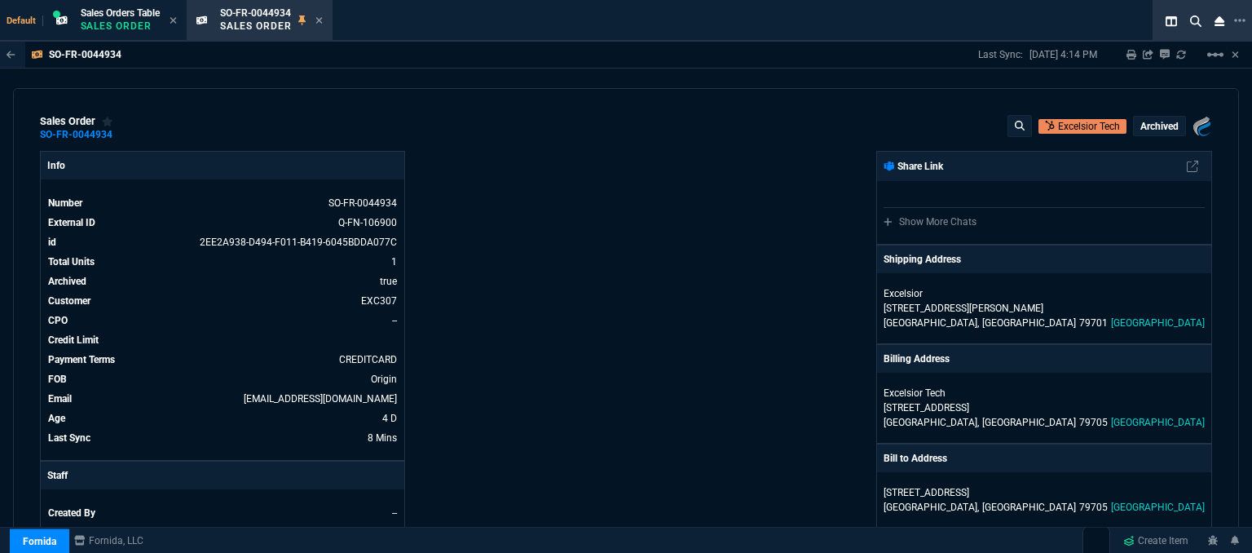
scroll to position [571, 0]
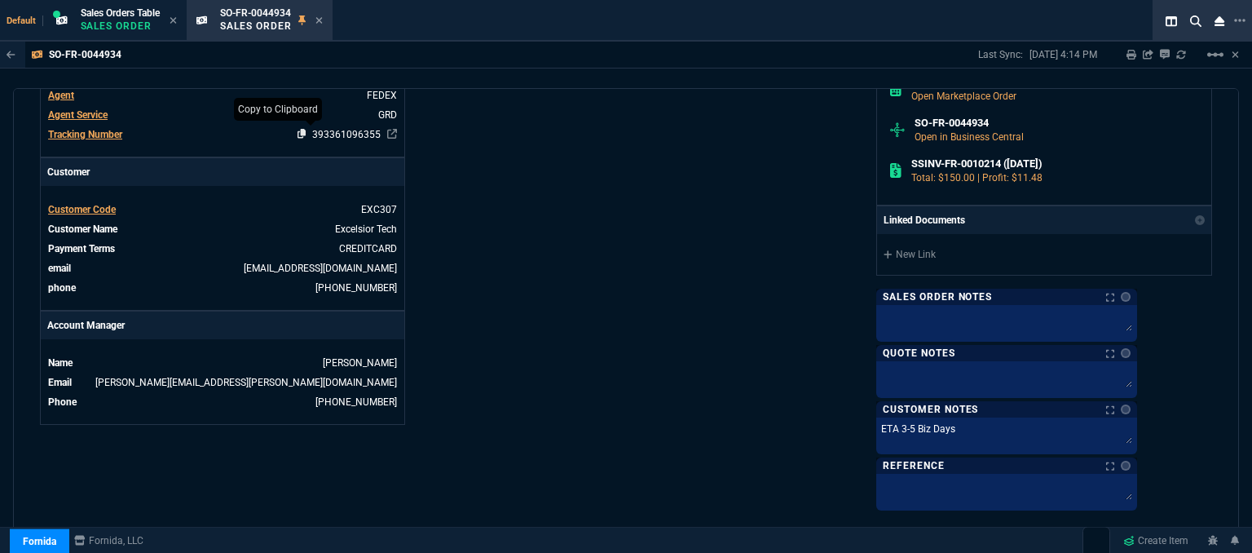
click at [298, 135] on icon at bounding box center [302, 134] width 9 height 10
click at [323, 21] on icon at bounding box center [318, 20] width 7 height 10
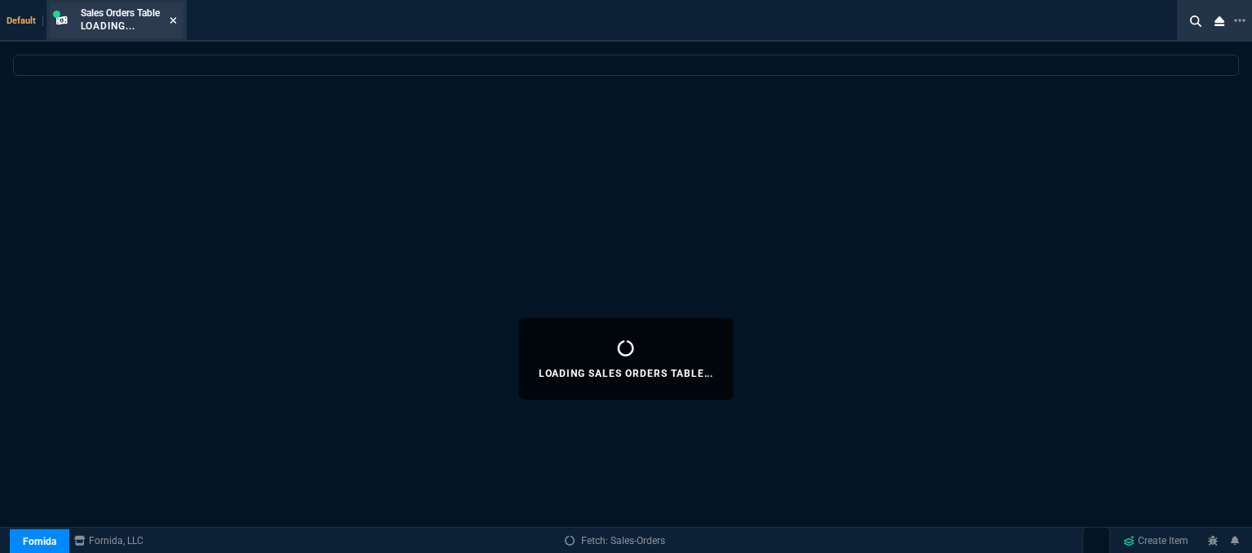
click at [177, 16] on icon at bounding box center [173, 20] width 7 height 10
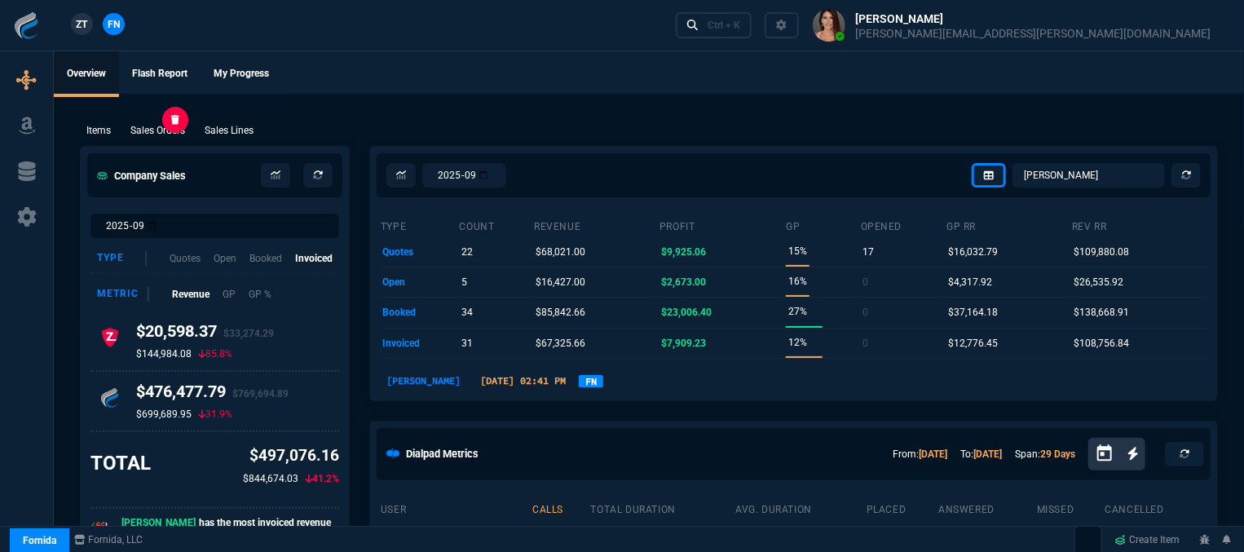
click at [189, 125] on div "Sales Orders" at bounding box center [158, 130] width 68 height 15
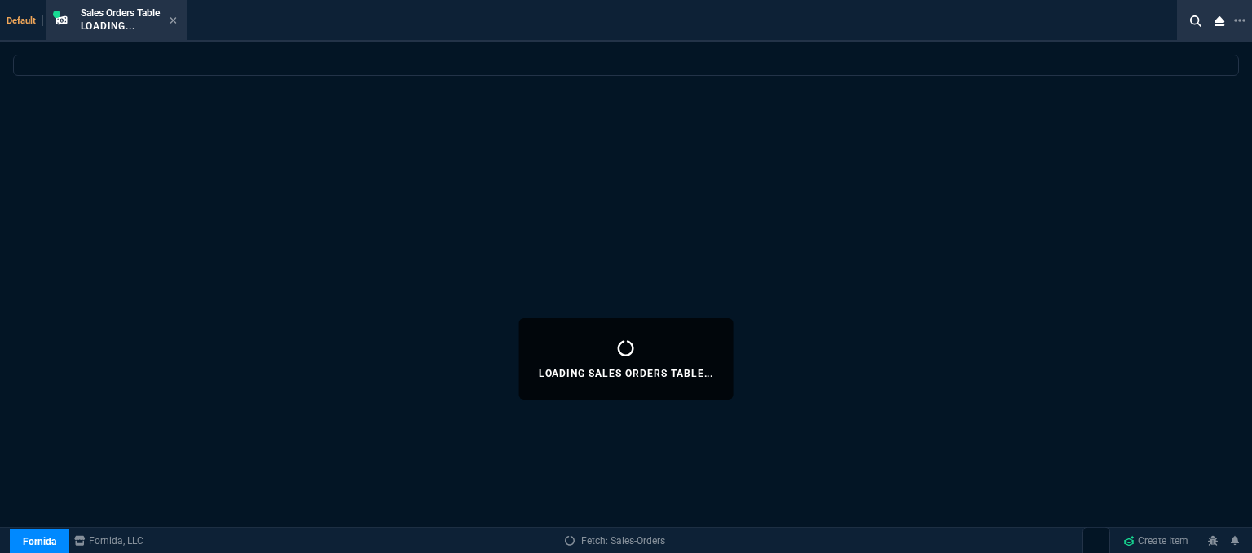
select select
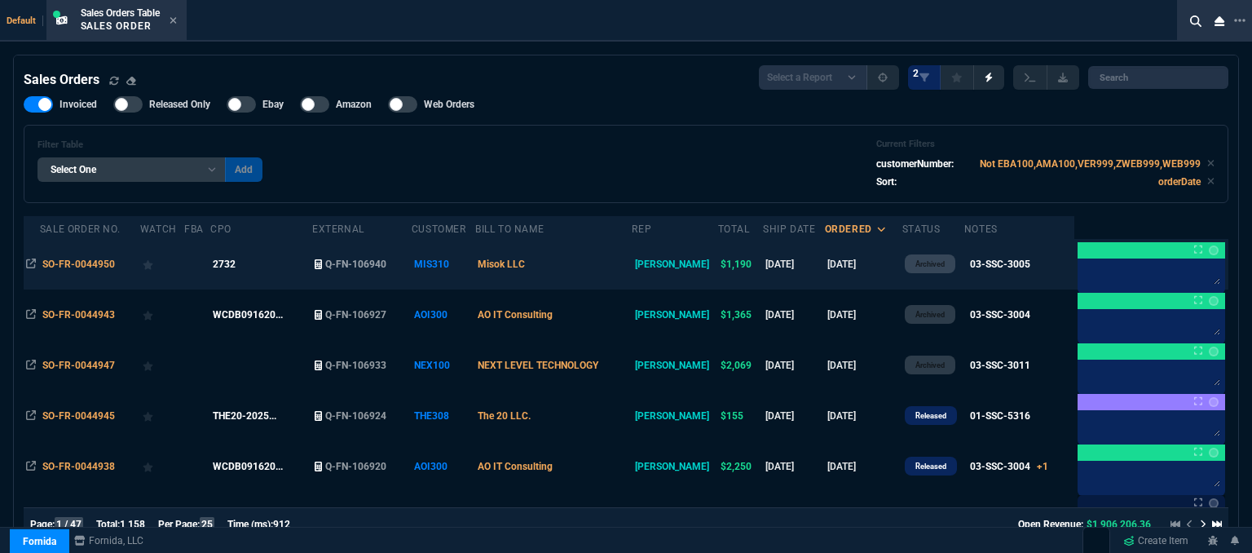
click at [607, 263] on td "Misok LLC" at bounding box center [553, 264] width 157 height 51
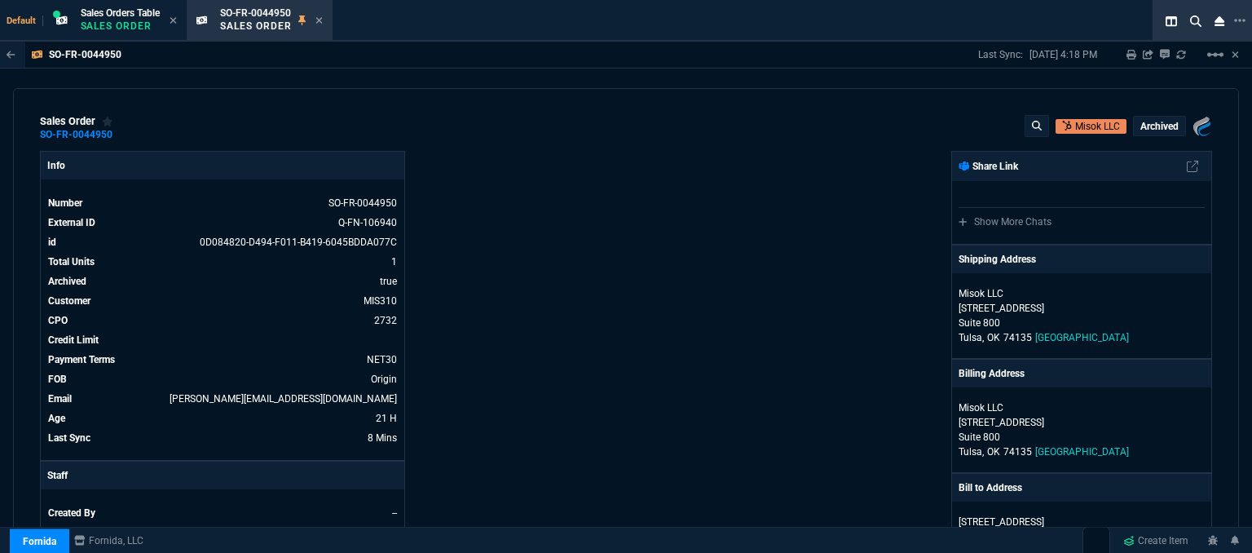
scroll to position [408, 0]
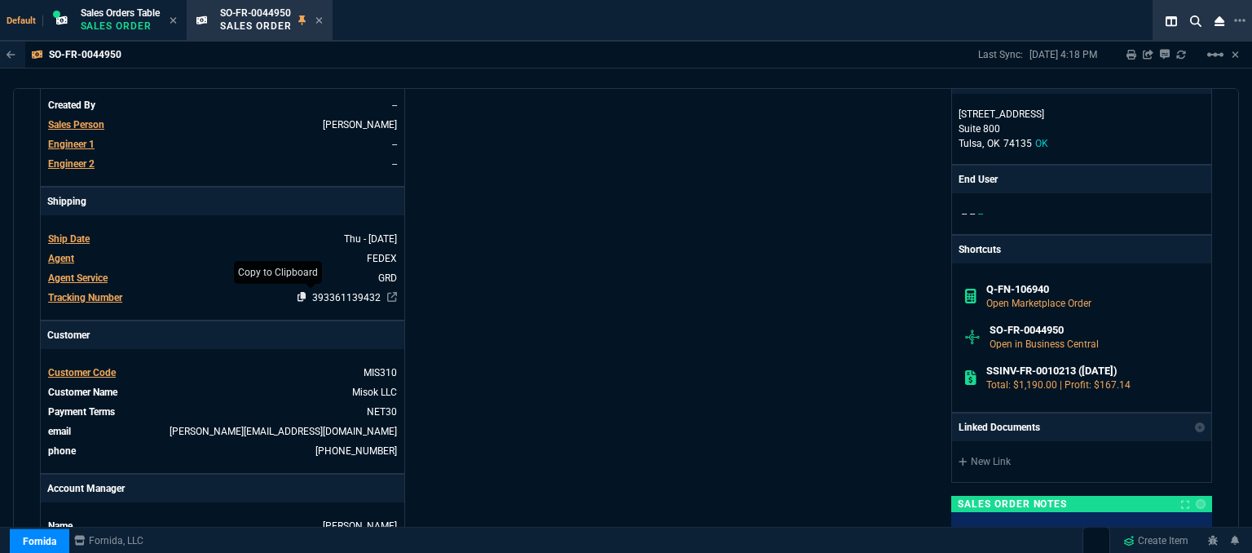
click at [298, 296] on icon at bounding box center [302, 297] width 9 height 10
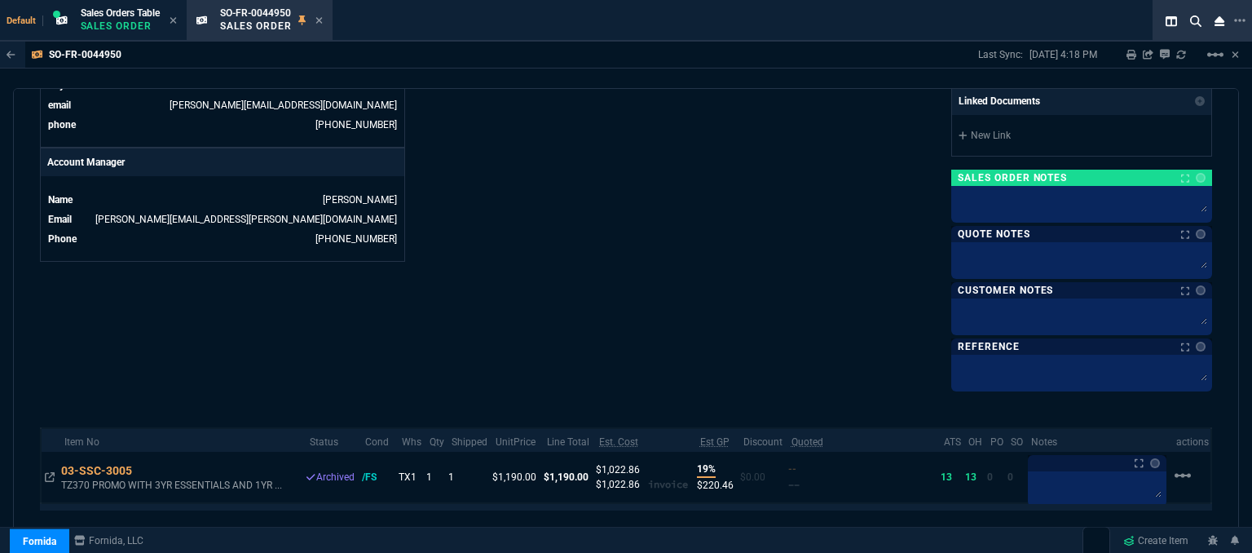
scroll to position [489, 0]
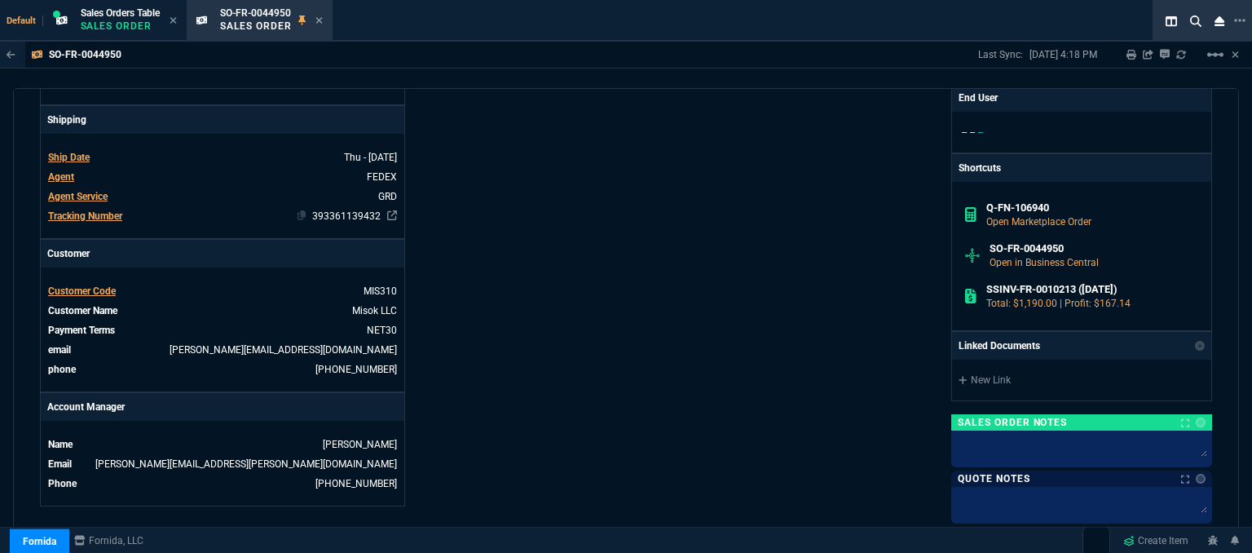
click at [293, 209] on td "393361139432" at bounding box center [263, 216] width 269 height 16
click at [298, 216] on icon at bounding box center [302, 215] width 9 height 10
click at [322, 20] on icon at bounding box center [318, 20] width 7 height 7
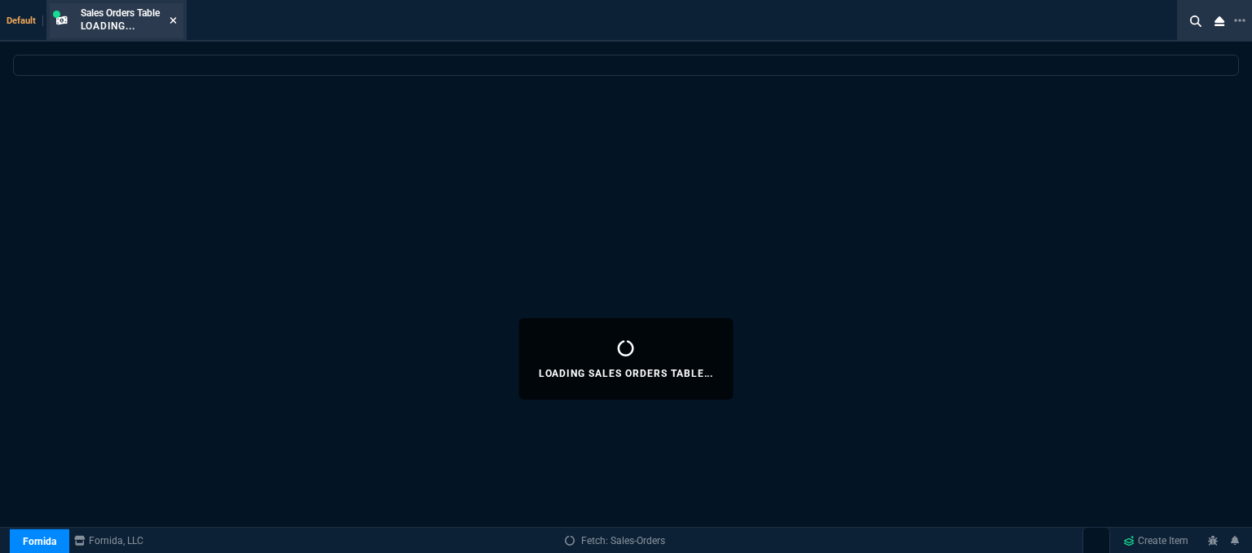
select select
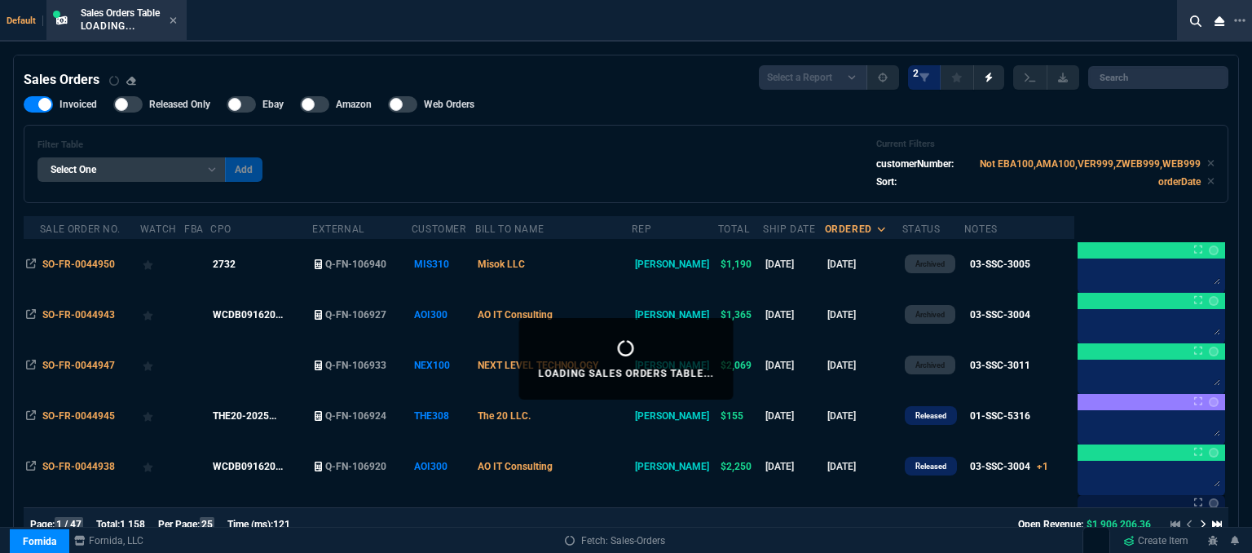
click at [177, 20] on icon at bounding box center [173, 20] width 7 height 10
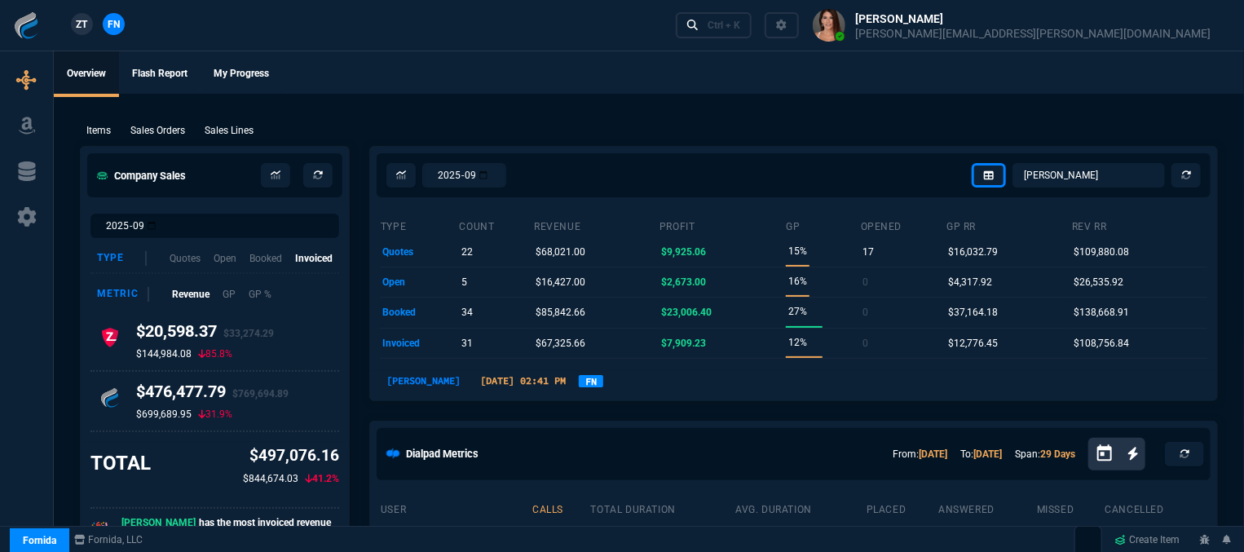
click at [646, 61] on ul "Overview Flash Report My Progress" at bounding box center [649, 72] width 1190 height 42
